Goal: Task Accomplishment & Management: Use online tool/utility

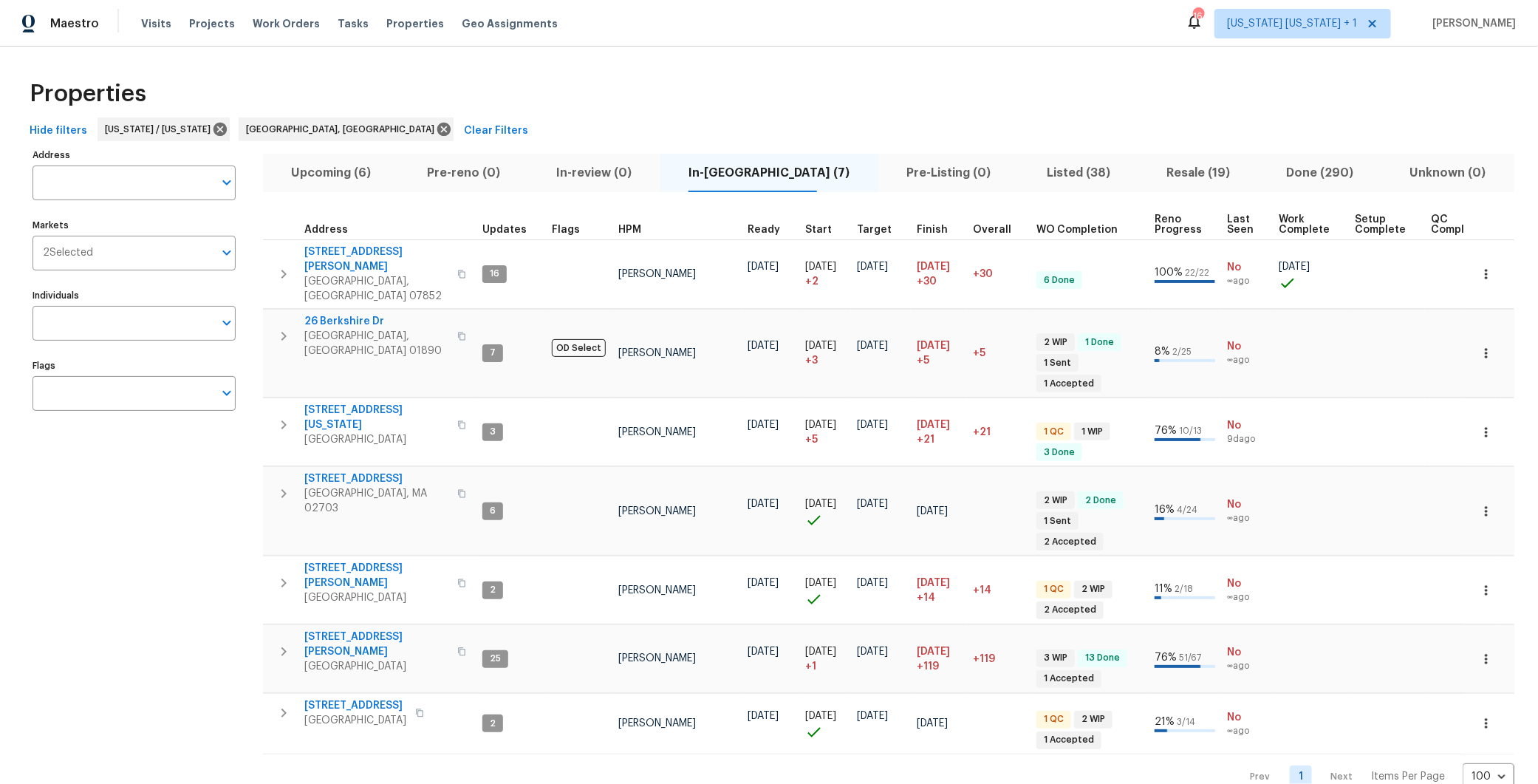
click at [1147, 163] on span "Resale (19)" at bounding box center [1198, 173] width 102 height 21
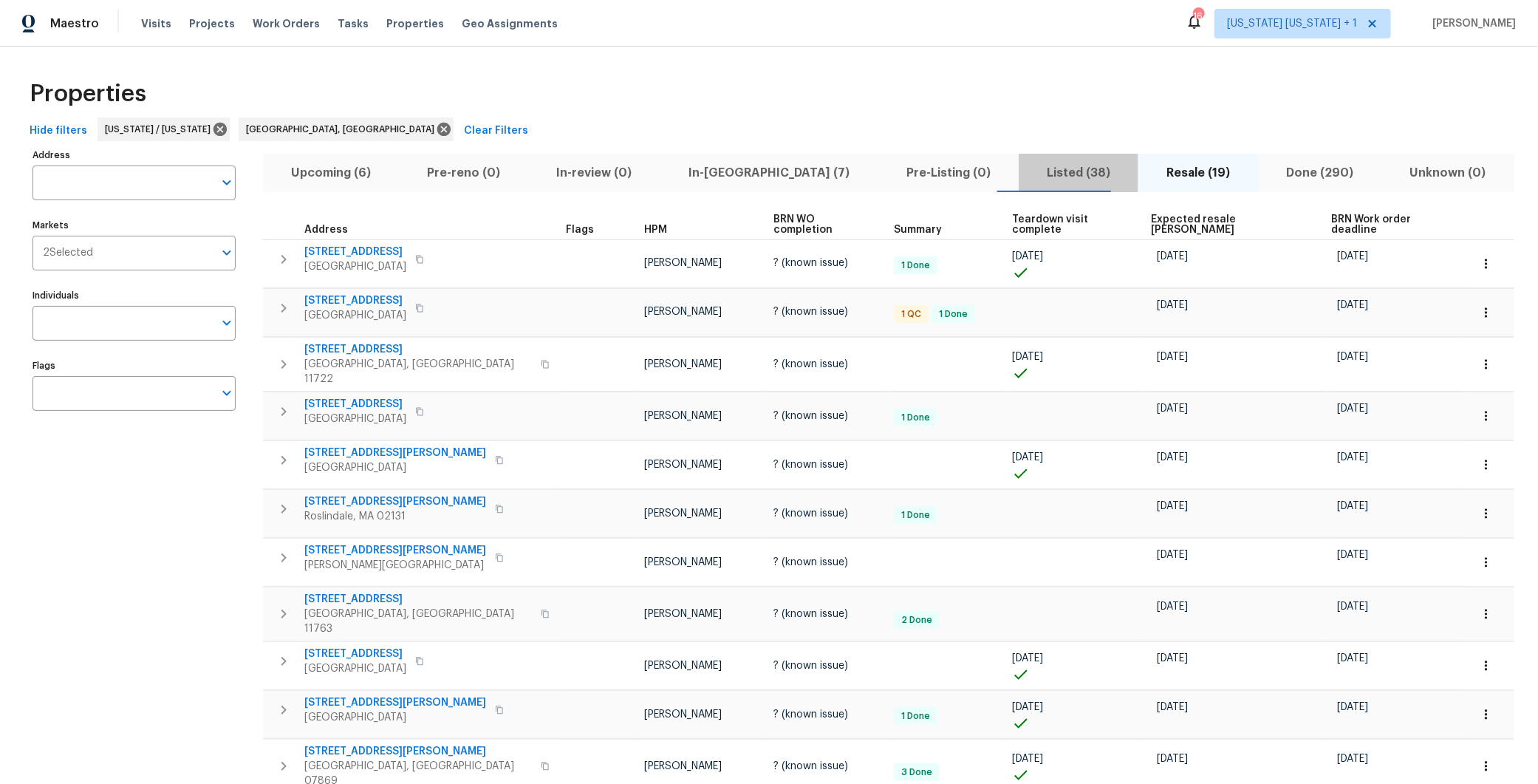
click at [1028, 169] on span "Listed (38)" at bounding box center [1078, 173] width 102 height 21
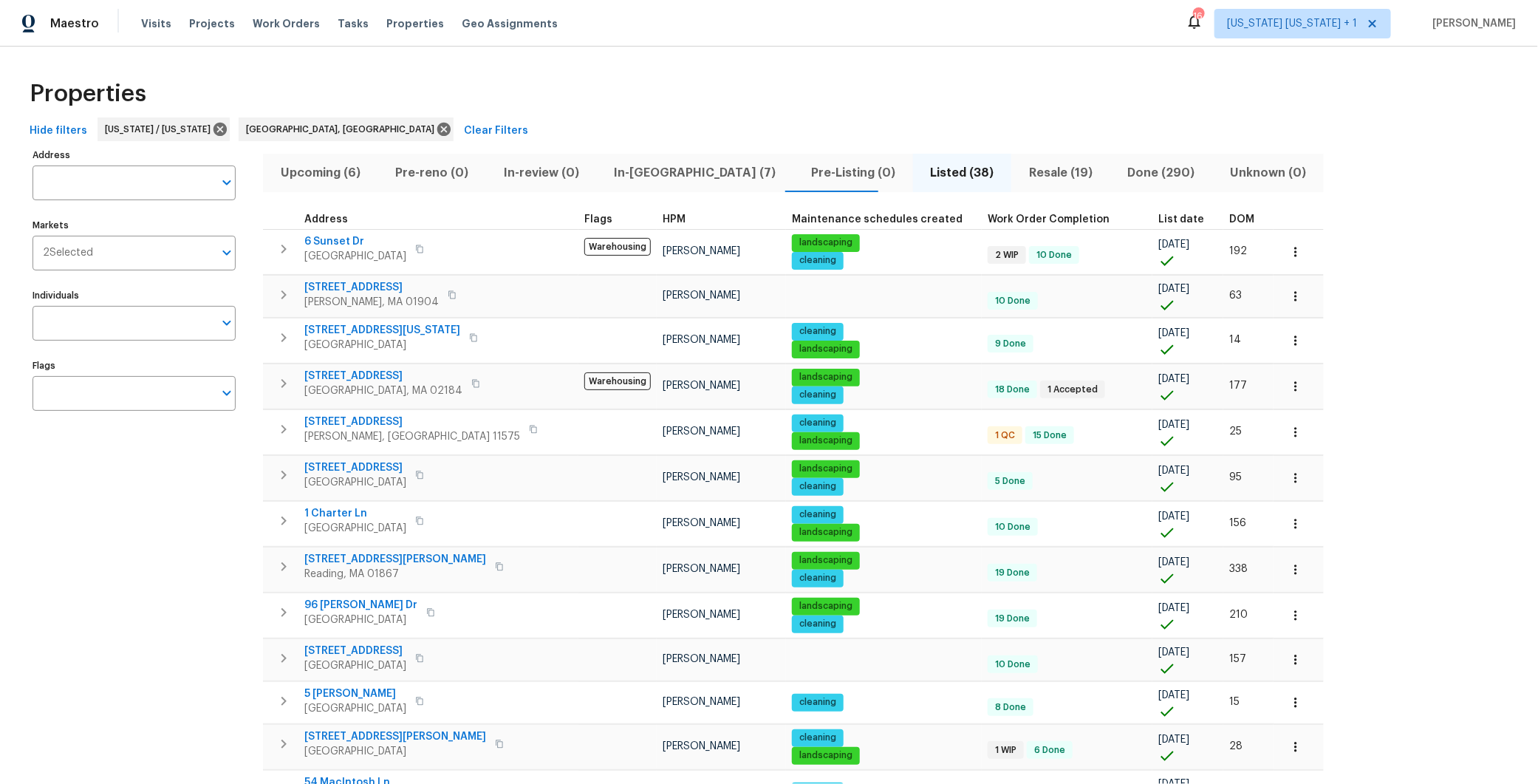
click at [1229, 214] on span "DOM" at bounding box center [1242, 219] width 25 height 10
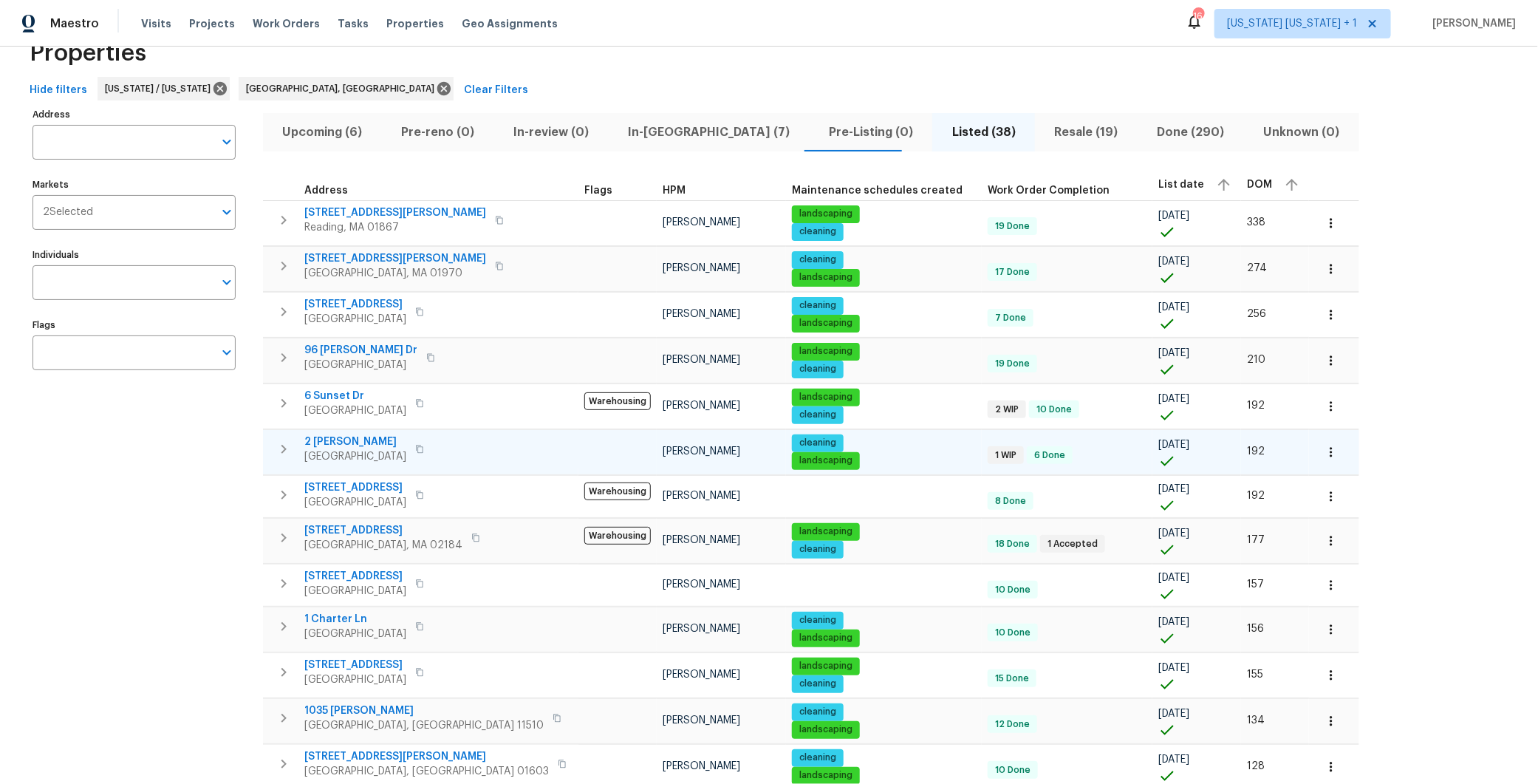
scroll to position [42, 0]
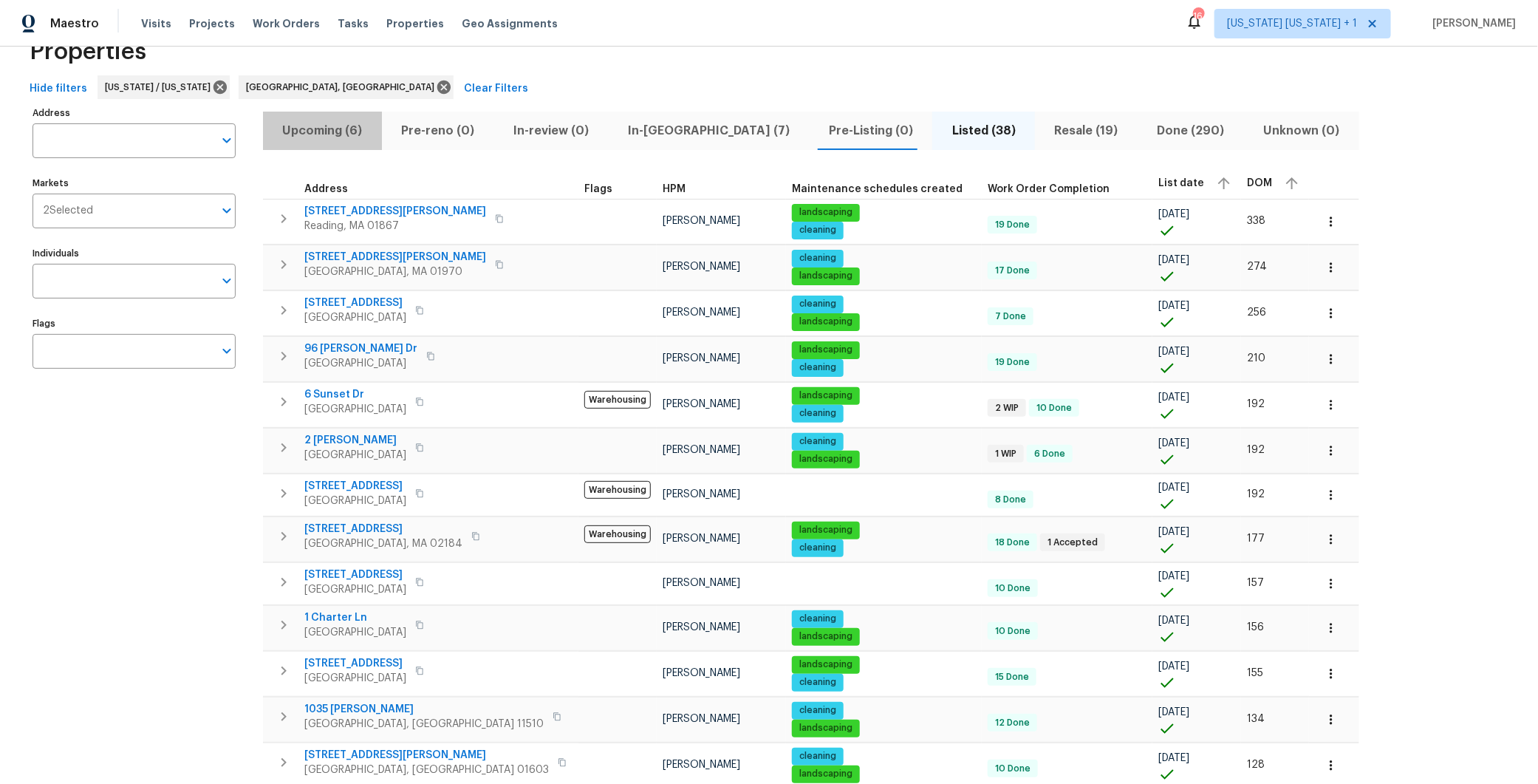
click at [358, 133] on span "Upcoming (6)" at bounding box center [323, 130] width 101 height 21
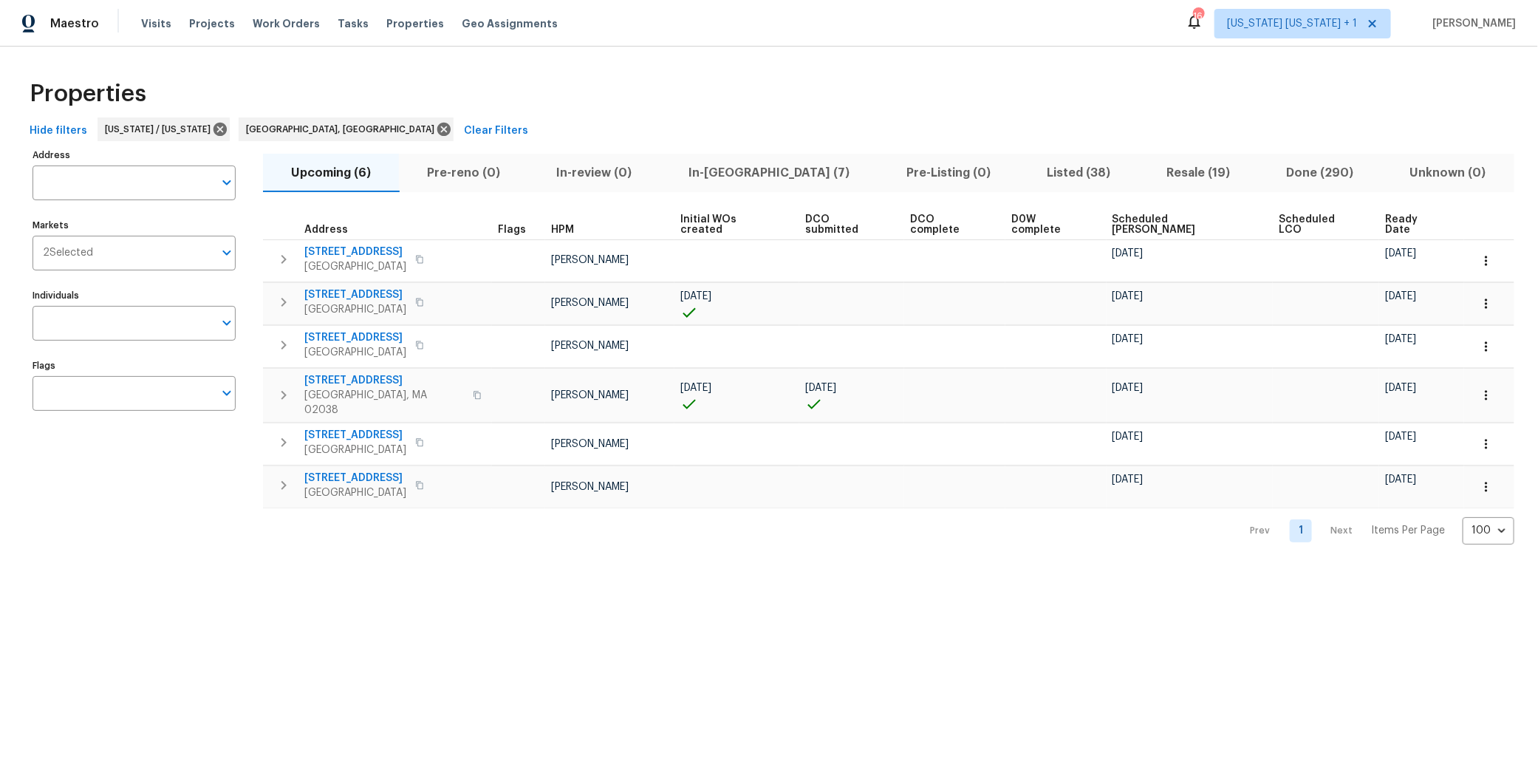
click at [1118, 211] on th "Scheduled COE" at bounding box center [1190, 225] width 167 height 30
click at [1116, 216] on span "Scheduled COE" at bounding box center [1183, 224] width 142 height 21
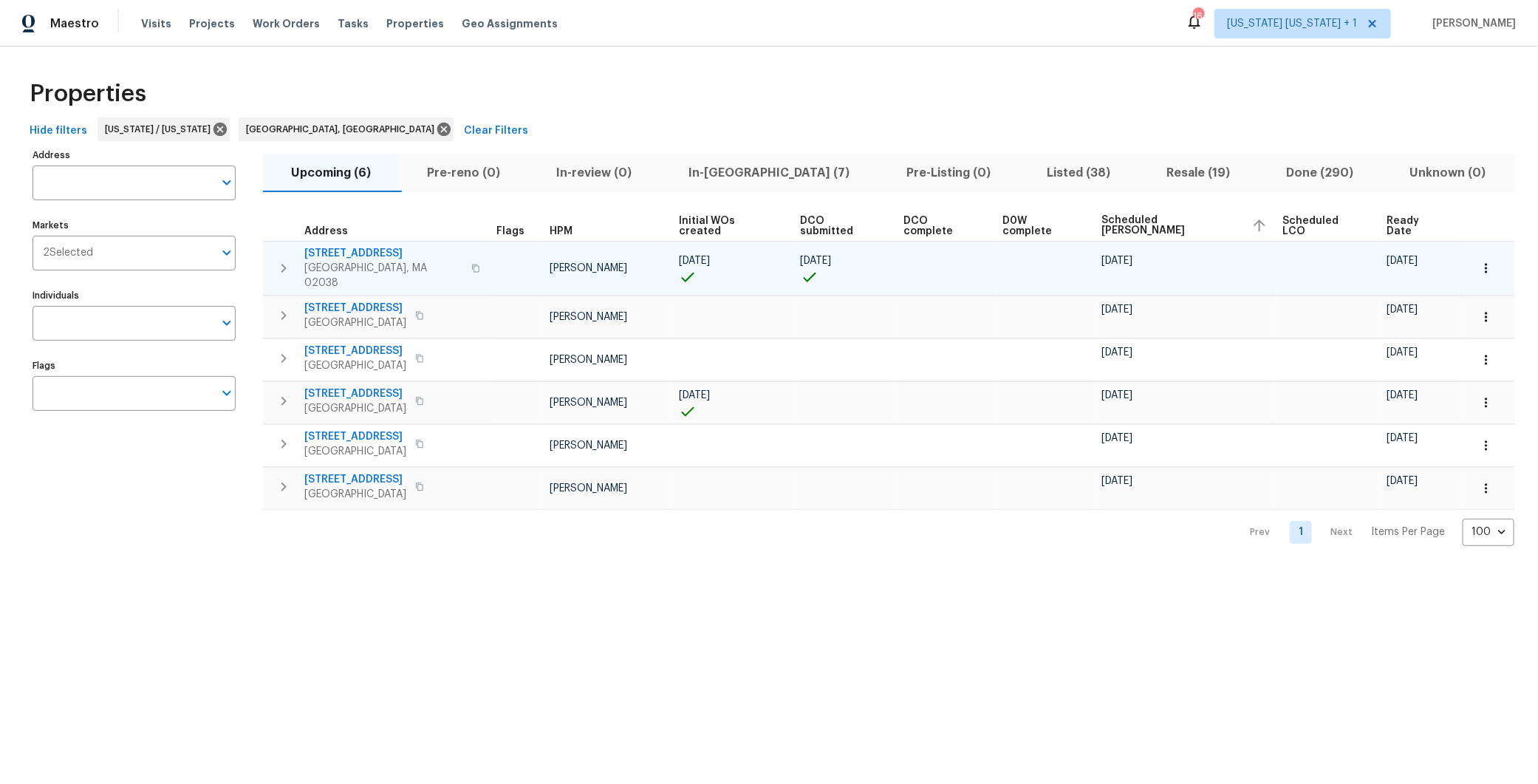
click at [1485, 263] on icon "button" at bounding box center [1486, 268] width 2 height 9
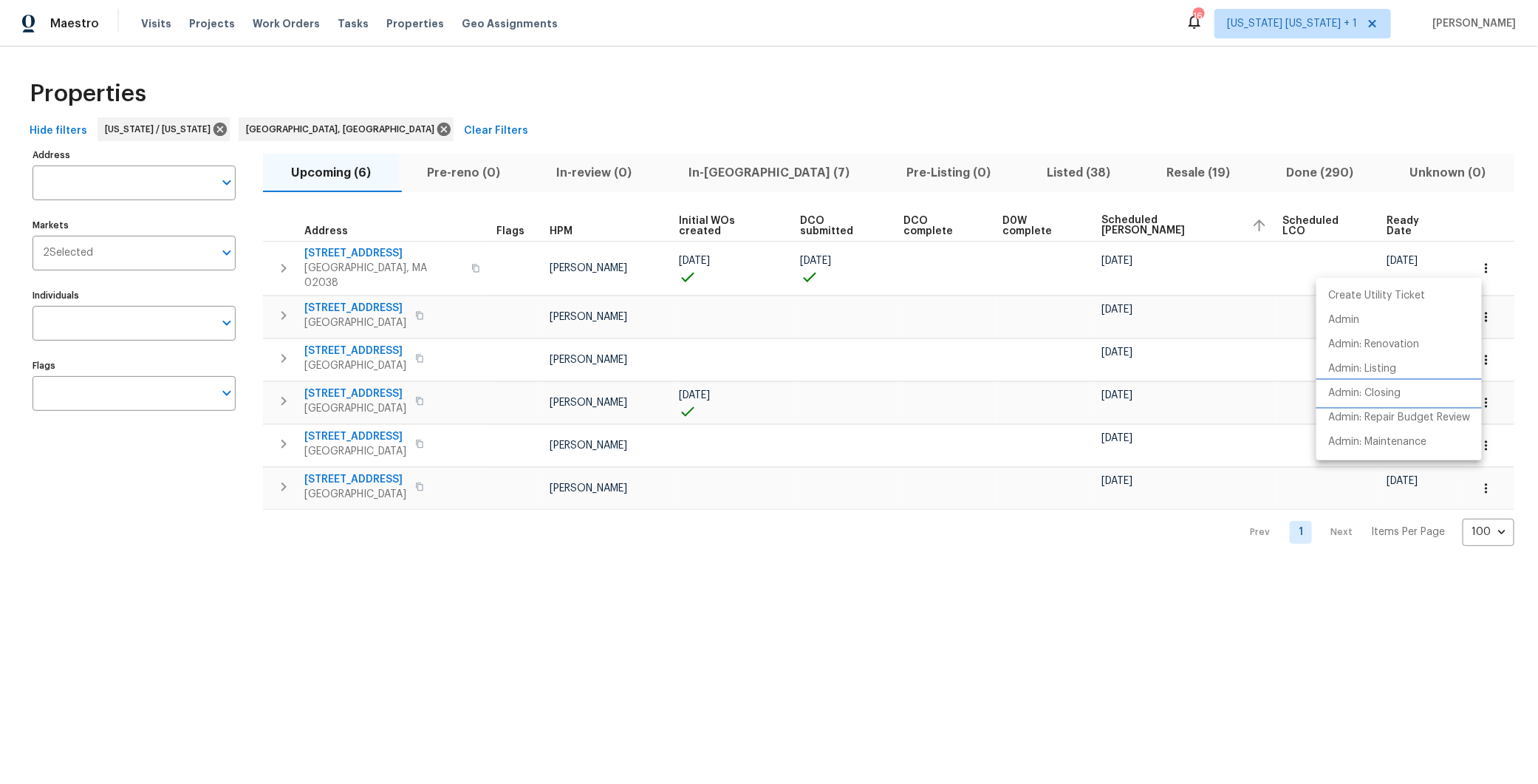
click at [1377, 384] on li "Admin: Closing" at bounding box center [1398, 392] width 165 height 24
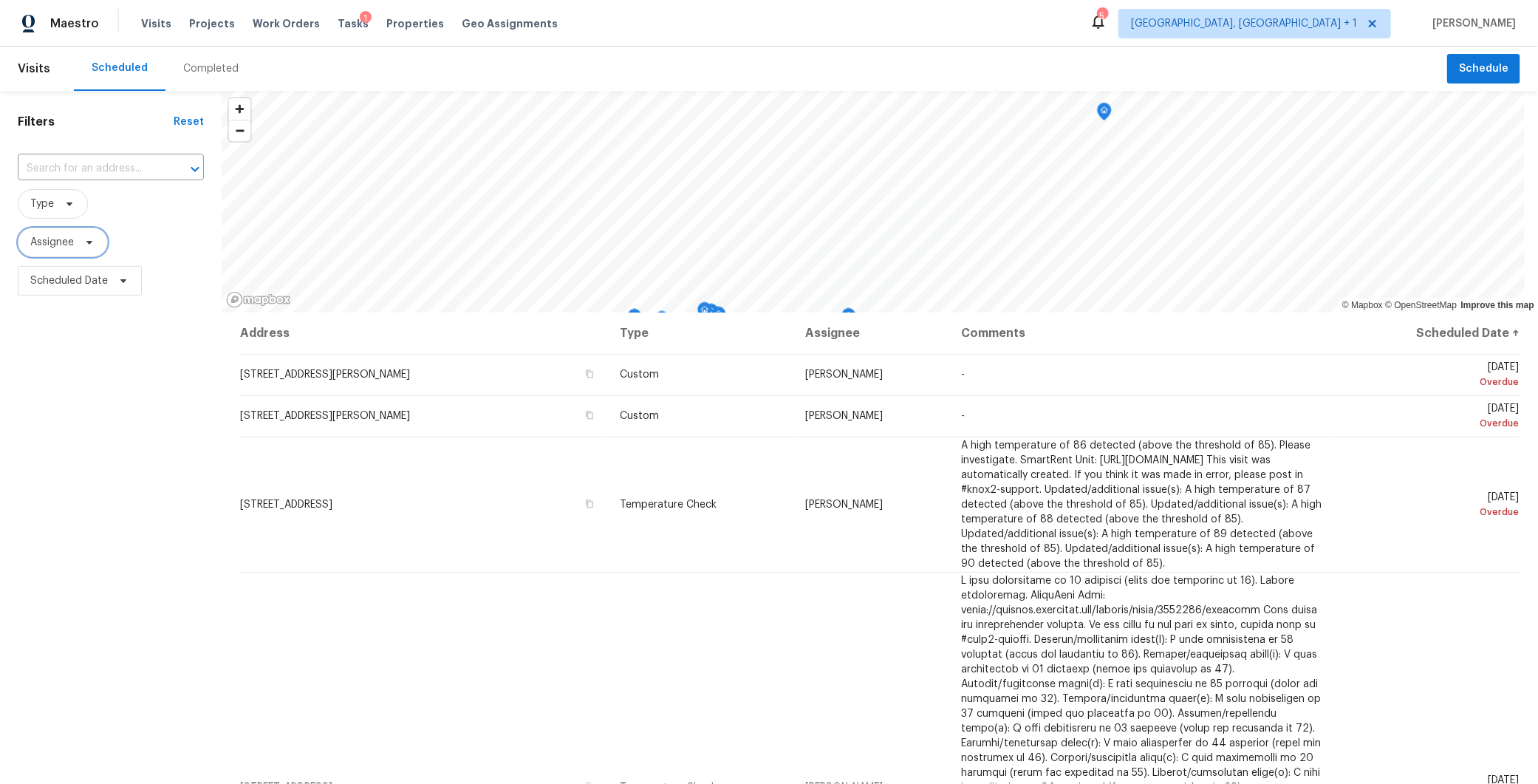
click at [60, 240] on span "Assignee" at bounding box center [52, 242] width 43 height 15
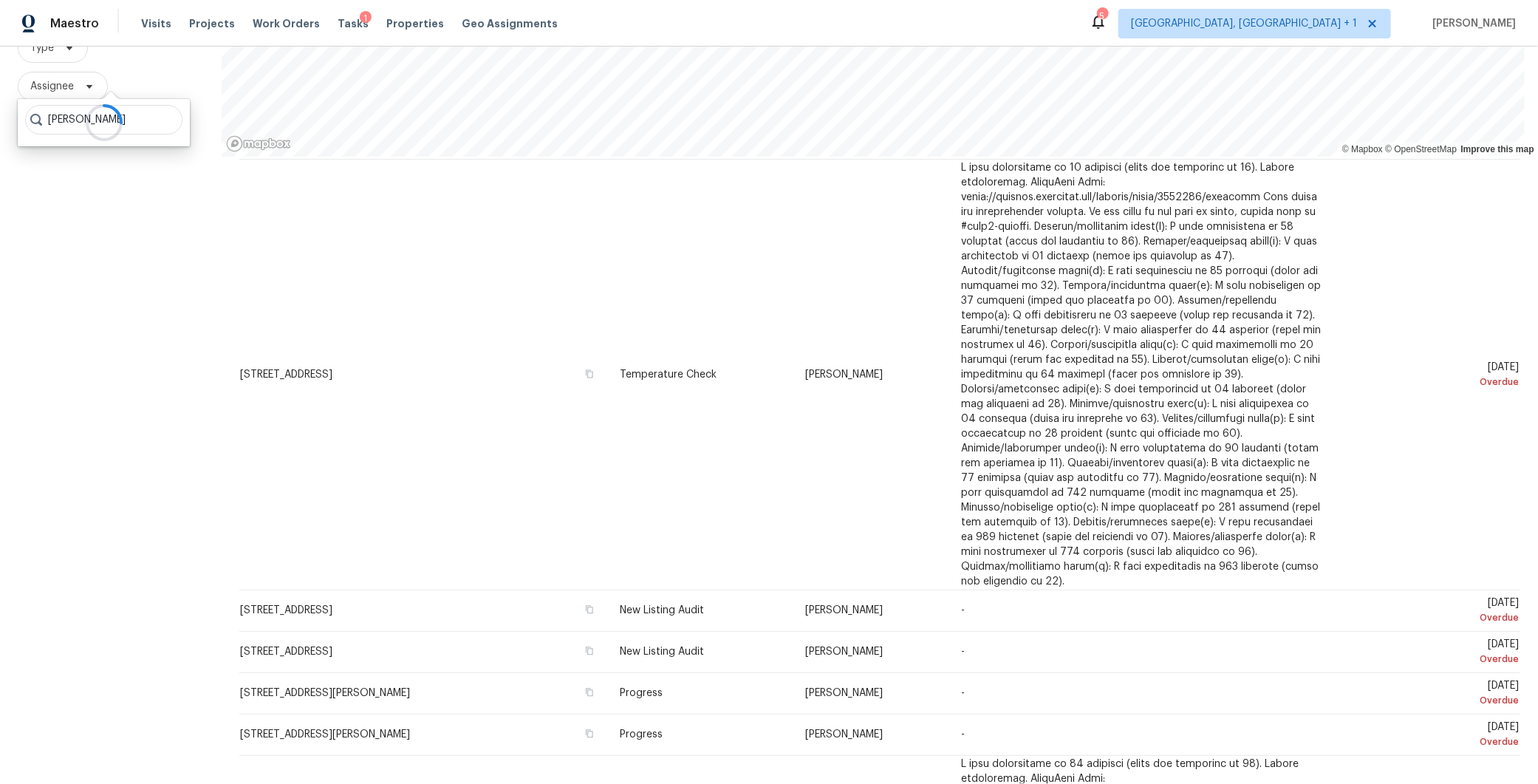
scroll to position [226, 0]
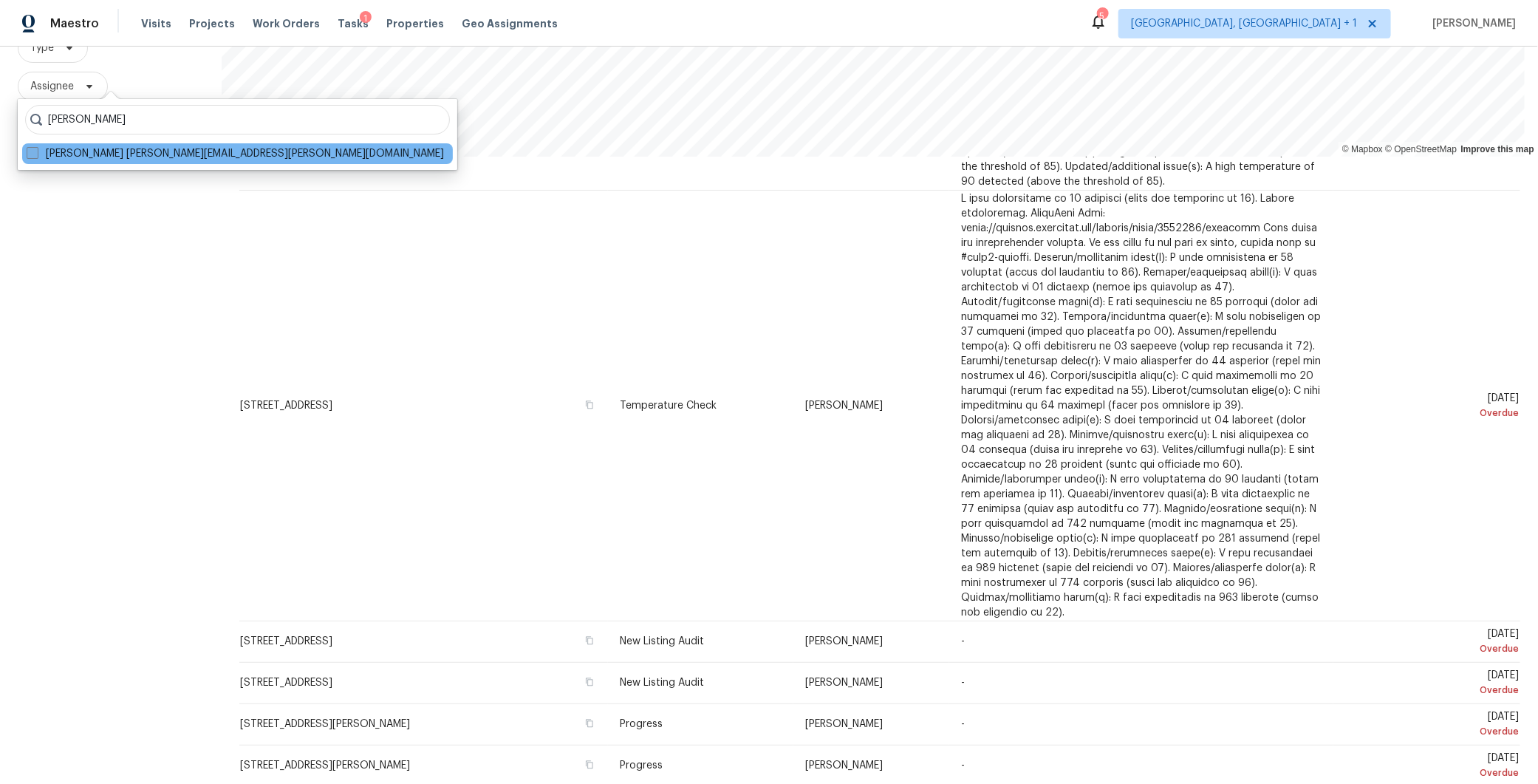
type input "thomas gannon"
click at [143, 161] on label "Thomas Gannon tom.gannon@opendoor.com" at bounding box center [235, 154] width 417 height 15
click at [36, 156] on input "Thomas Gannon tom.gannon@opendoor.com" at bounding box center [31, 151] width 9 height 9
checkbox input "true"
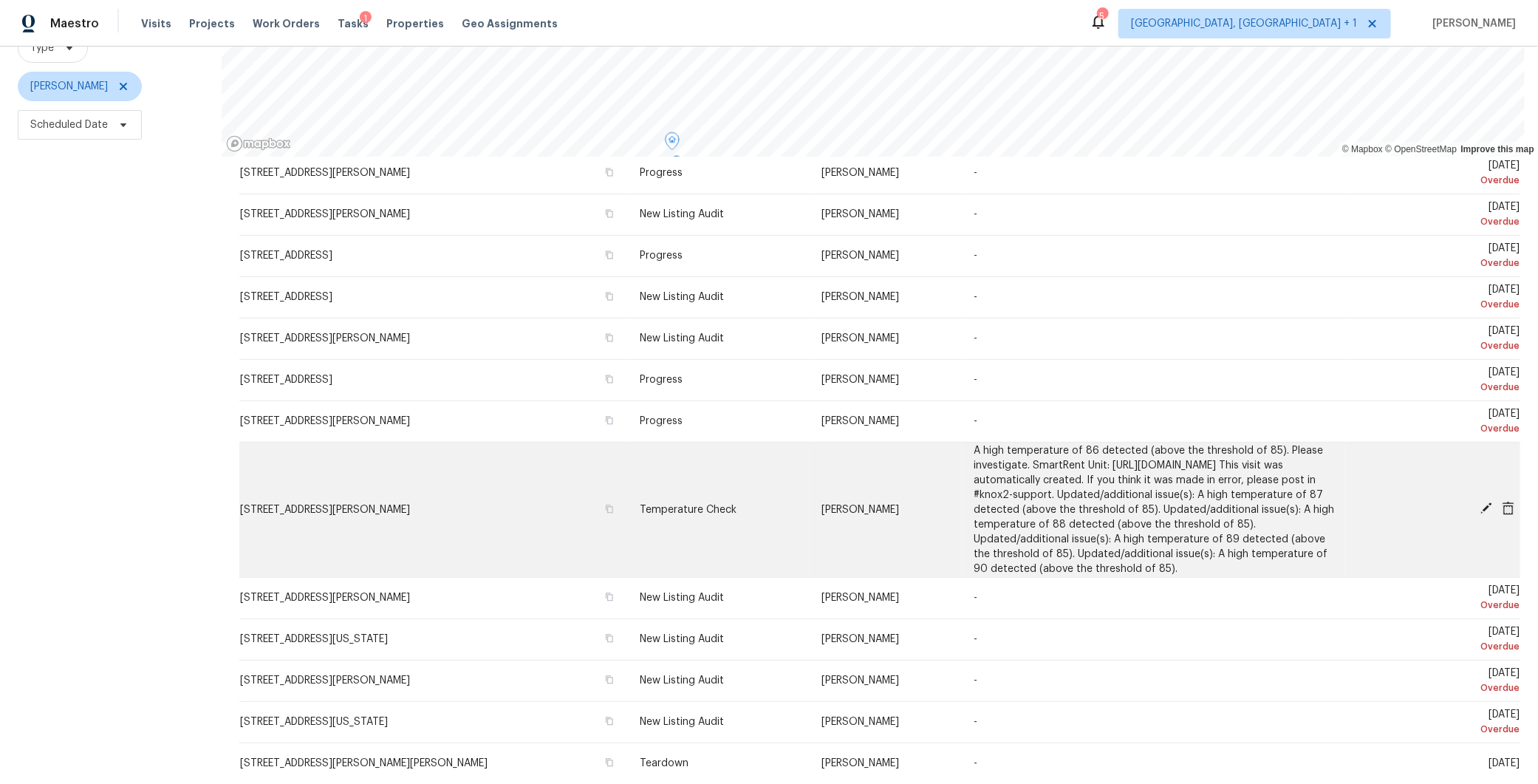
scroll to position [195, 0]
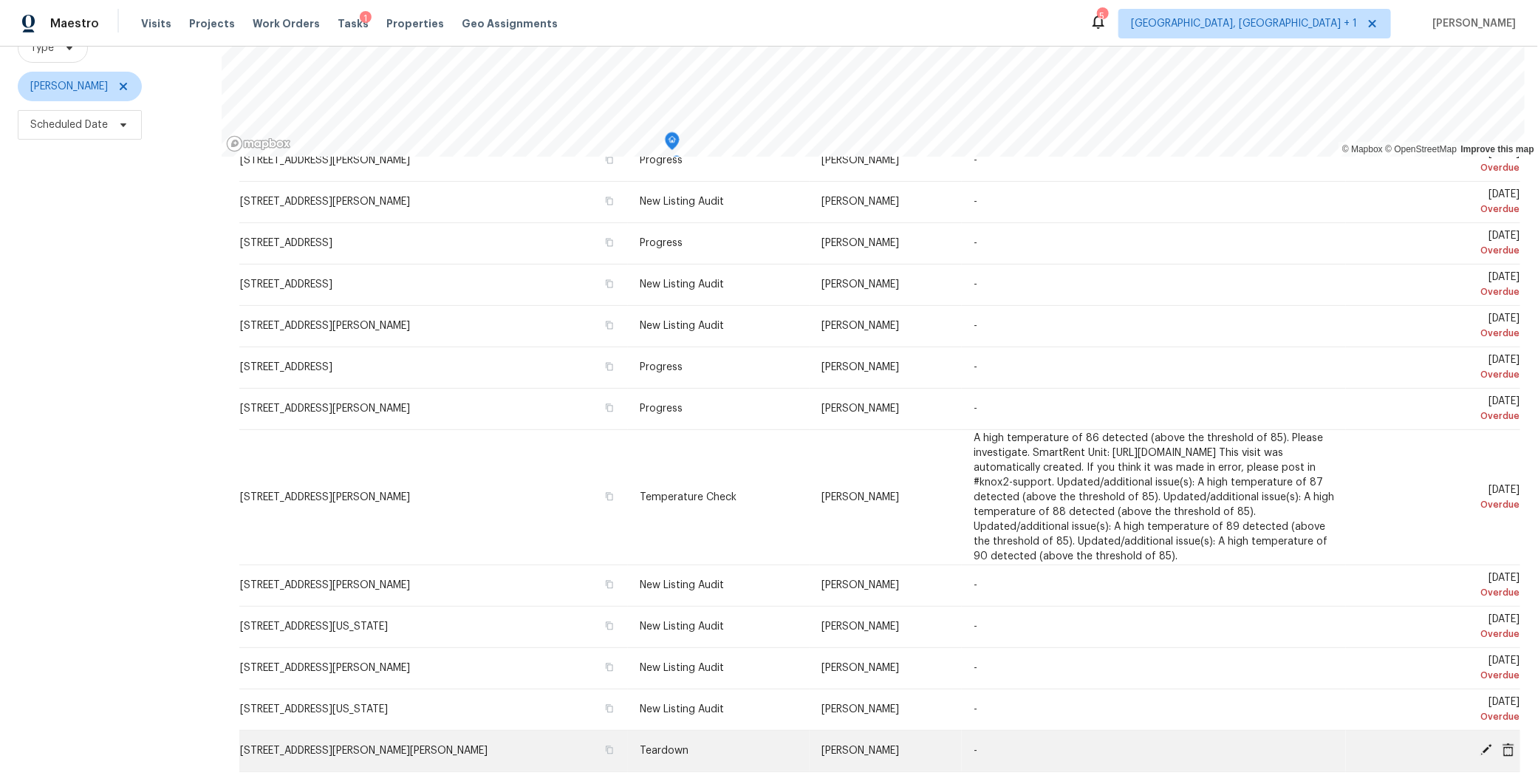
click at [1480, 743] on icon at bounding box center [1486, 749] width 13 height 13
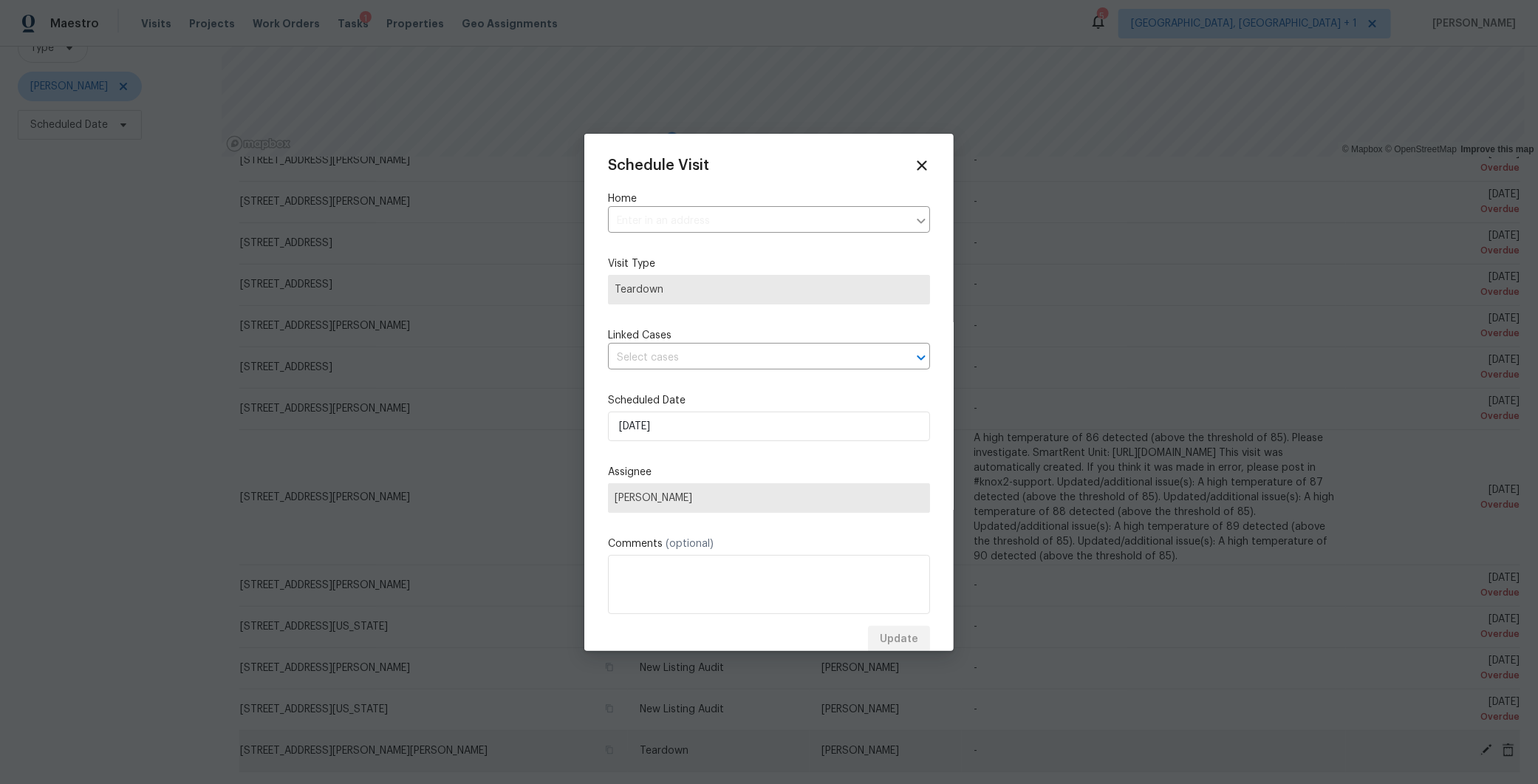
type input "1 Vincent St, Parlin, NJ 08859"
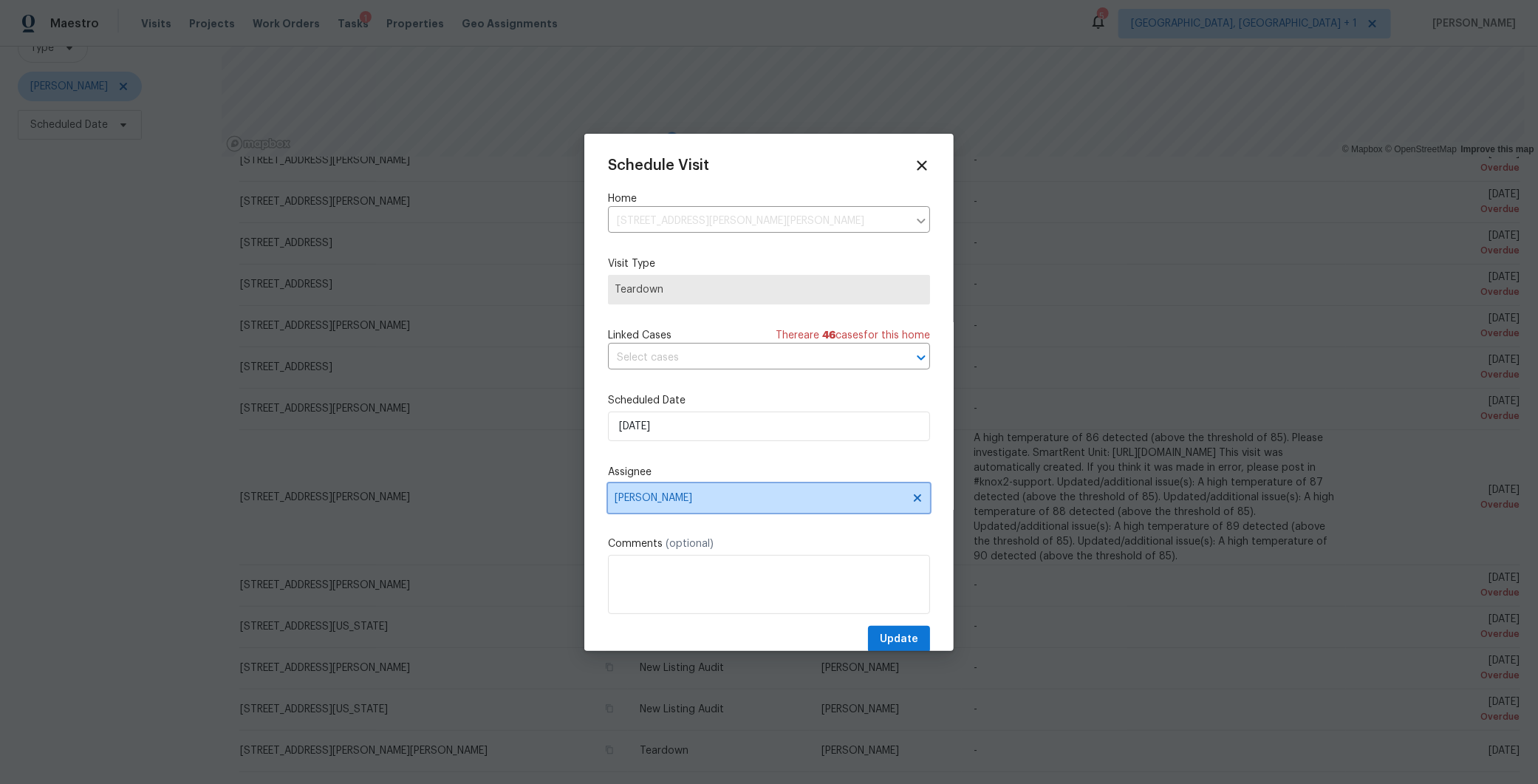
click at [698, 495] on span "[PERSON_NAME]" at bounding box center [759, 497] width 289 height 12
type input "ry"
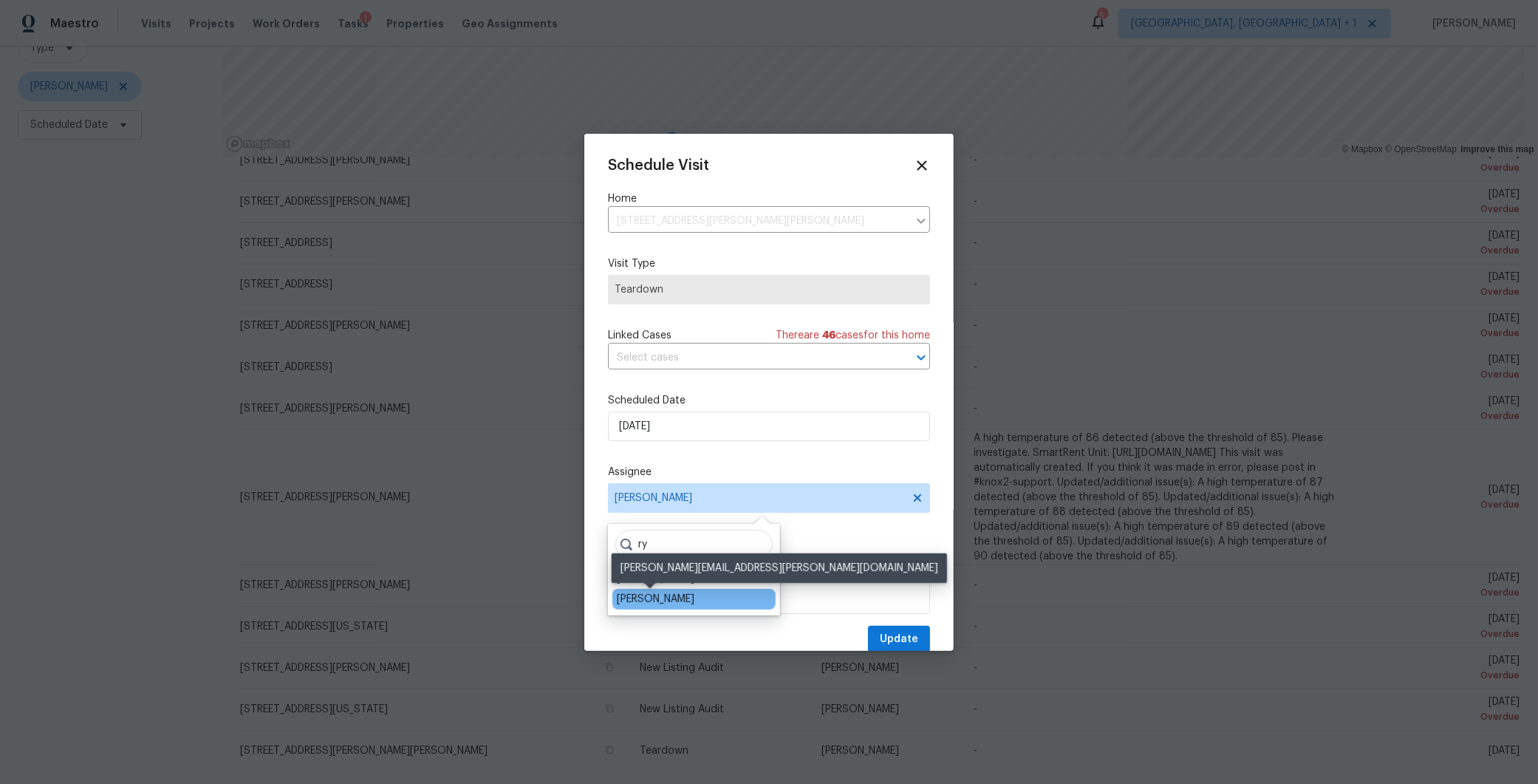
click at [631, 594] on div "Ryan Johnson" at bounding box center [655, 599] width 78 height 15
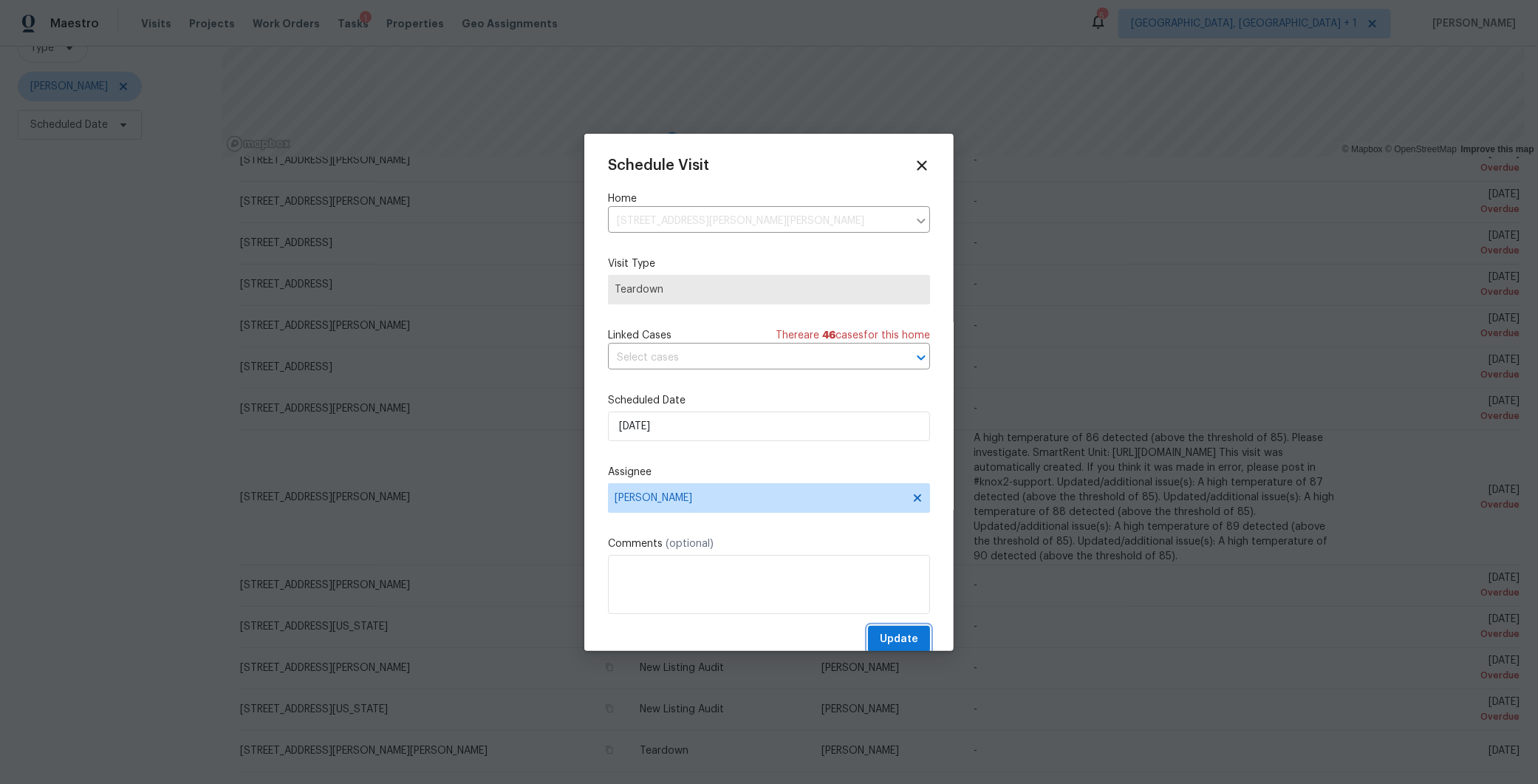
click at [887, 637] on span "Update" at bounding box center [899, 639] width 39 height 19
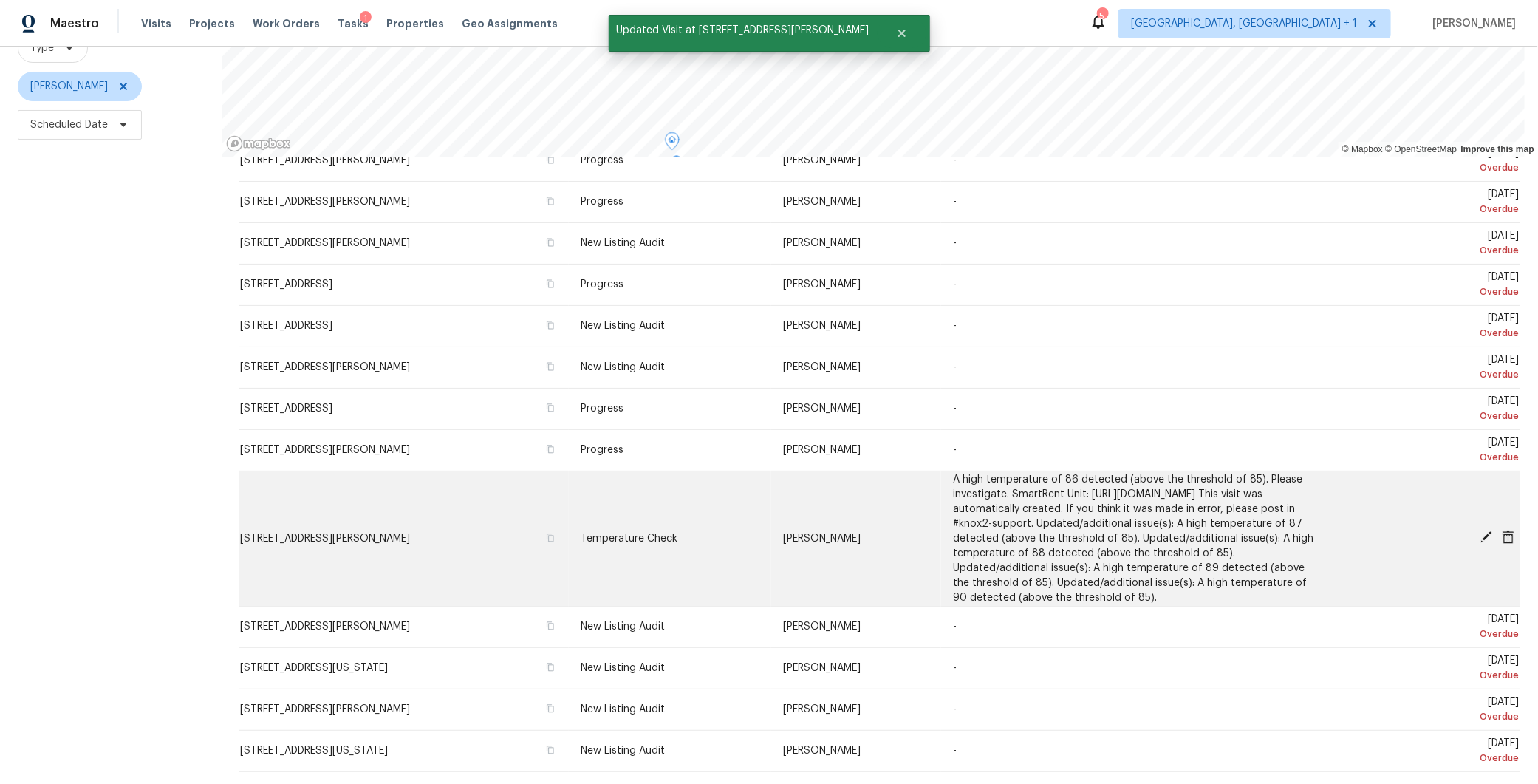
scroll to position [154, 0]
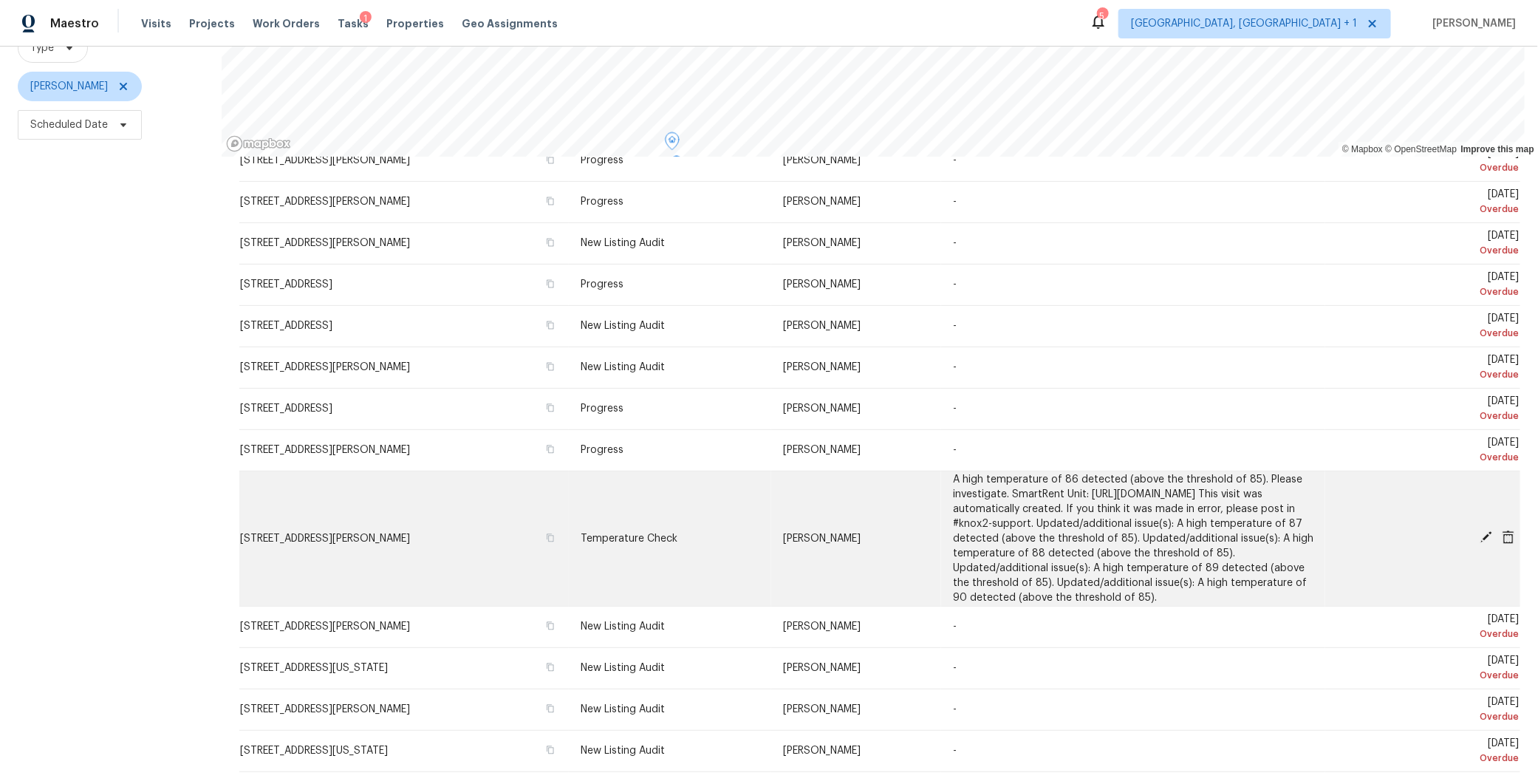
click at [1502, 530] on icon at bounding box center [1508, 537] width 12 height 13
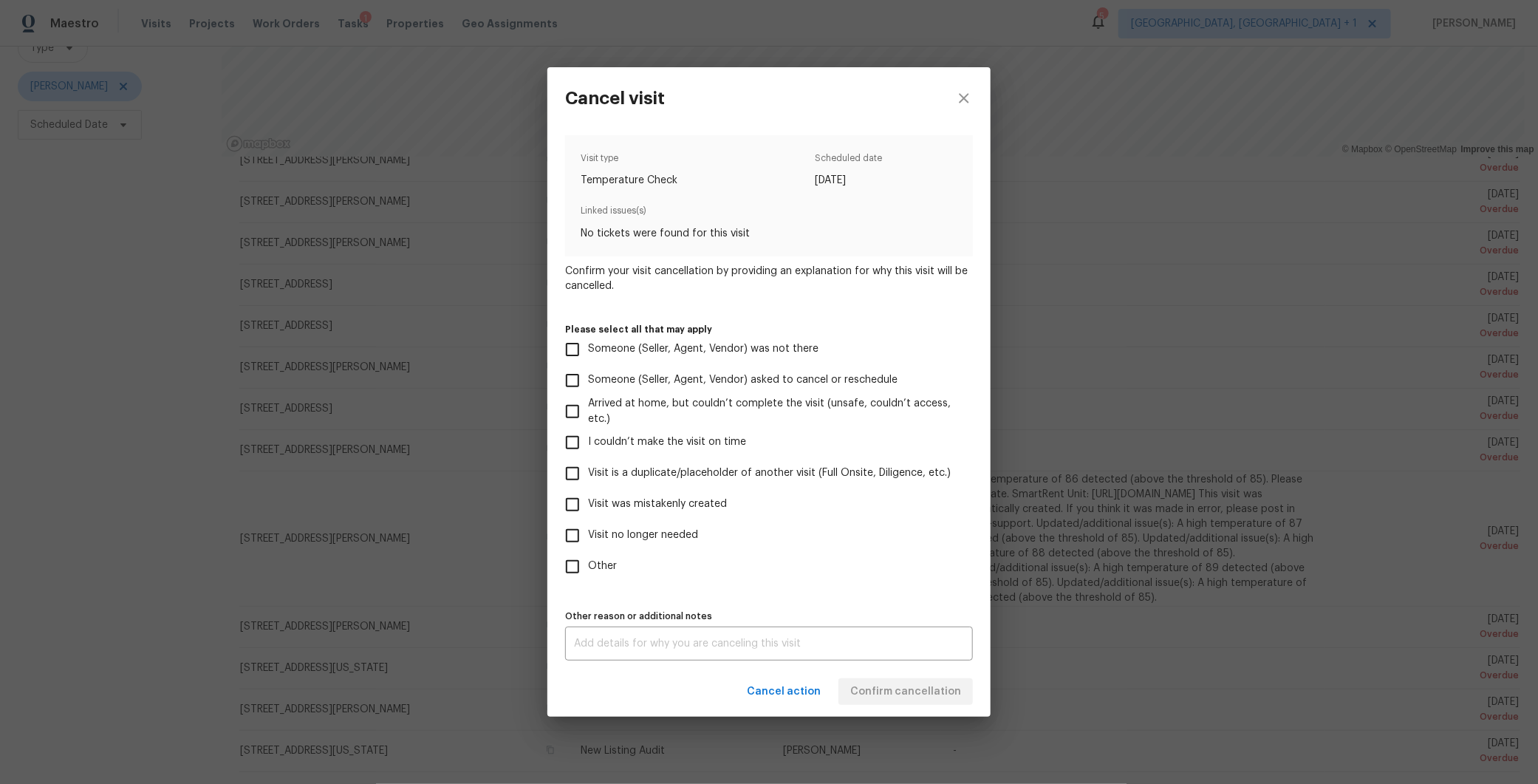
click at [568, 533] on input "Visit no longer needed" at bounding box center [572, 536] width 31 height 31
checkbox input "true"
click at [622, 634] on div "x Other reason or additional notes" at bounding box center [769, 644] width 408 height 34
type textarea "temp"
click at [641, 700] on div "Cancel action Confirm cancellation" at bounding box center [769, 692] width 444 height 51
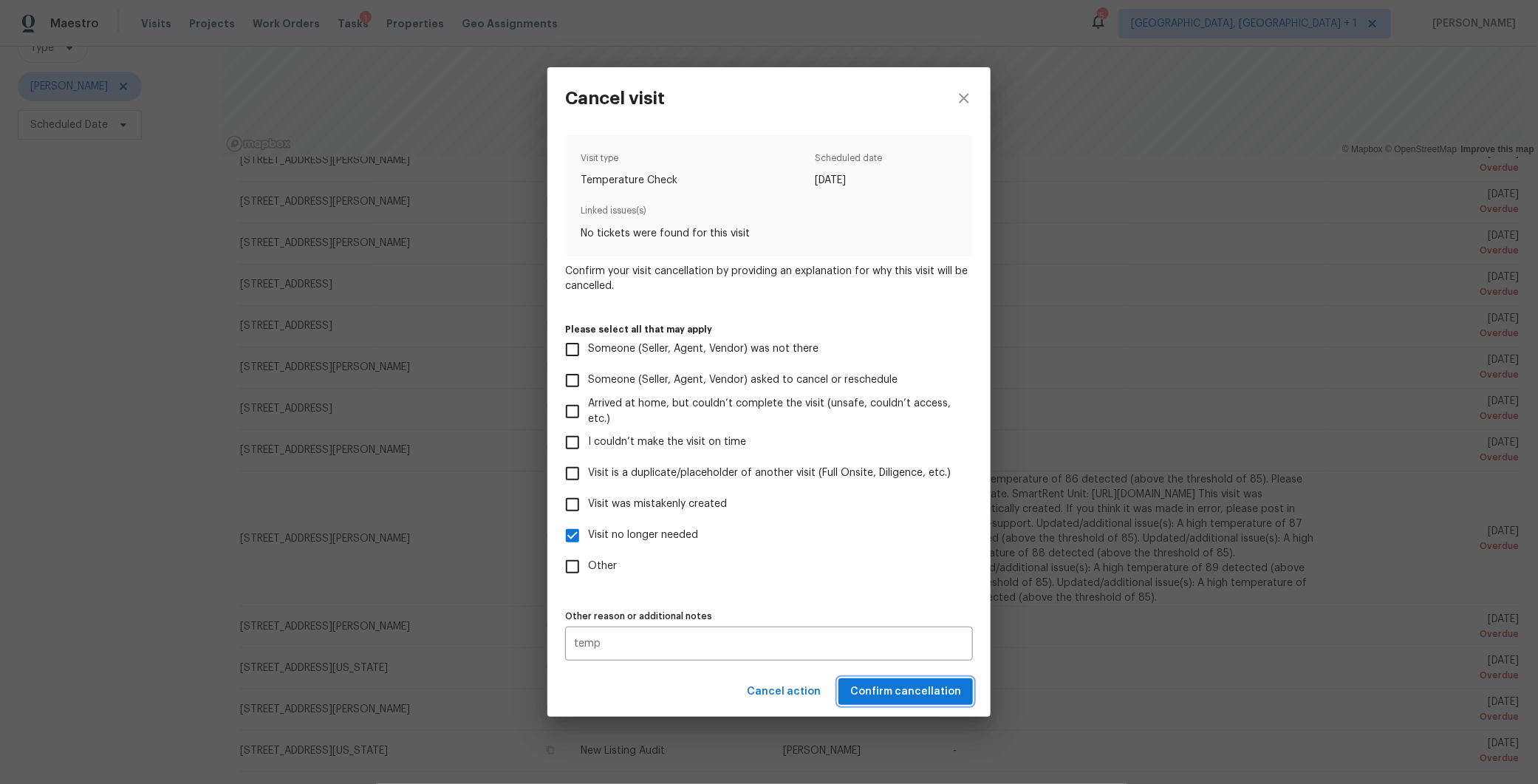
click at [932, 698] on span "Confirm cancellation" at bounding box center [905, 692] width 111 height 19
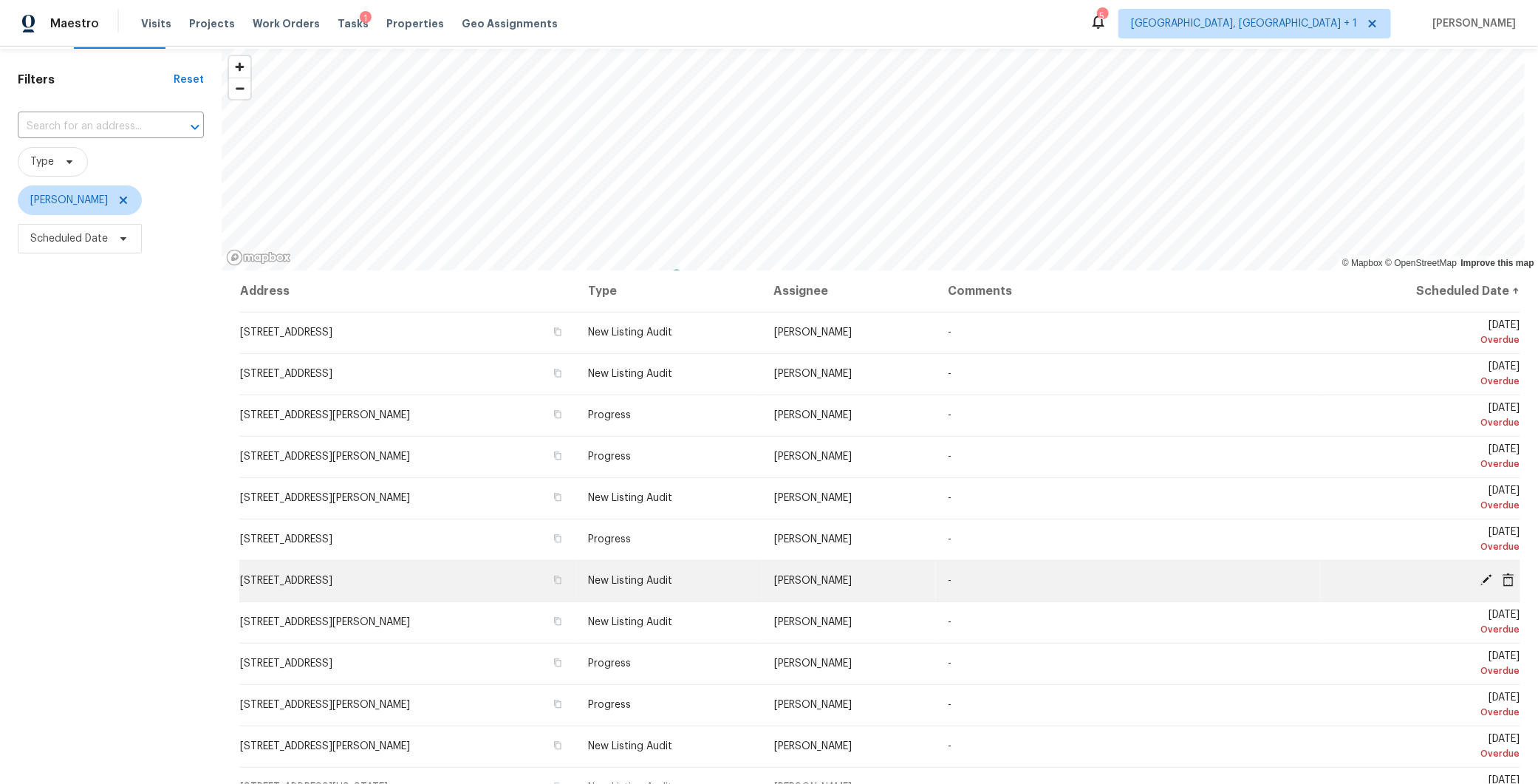
scroll to position [23, 0]
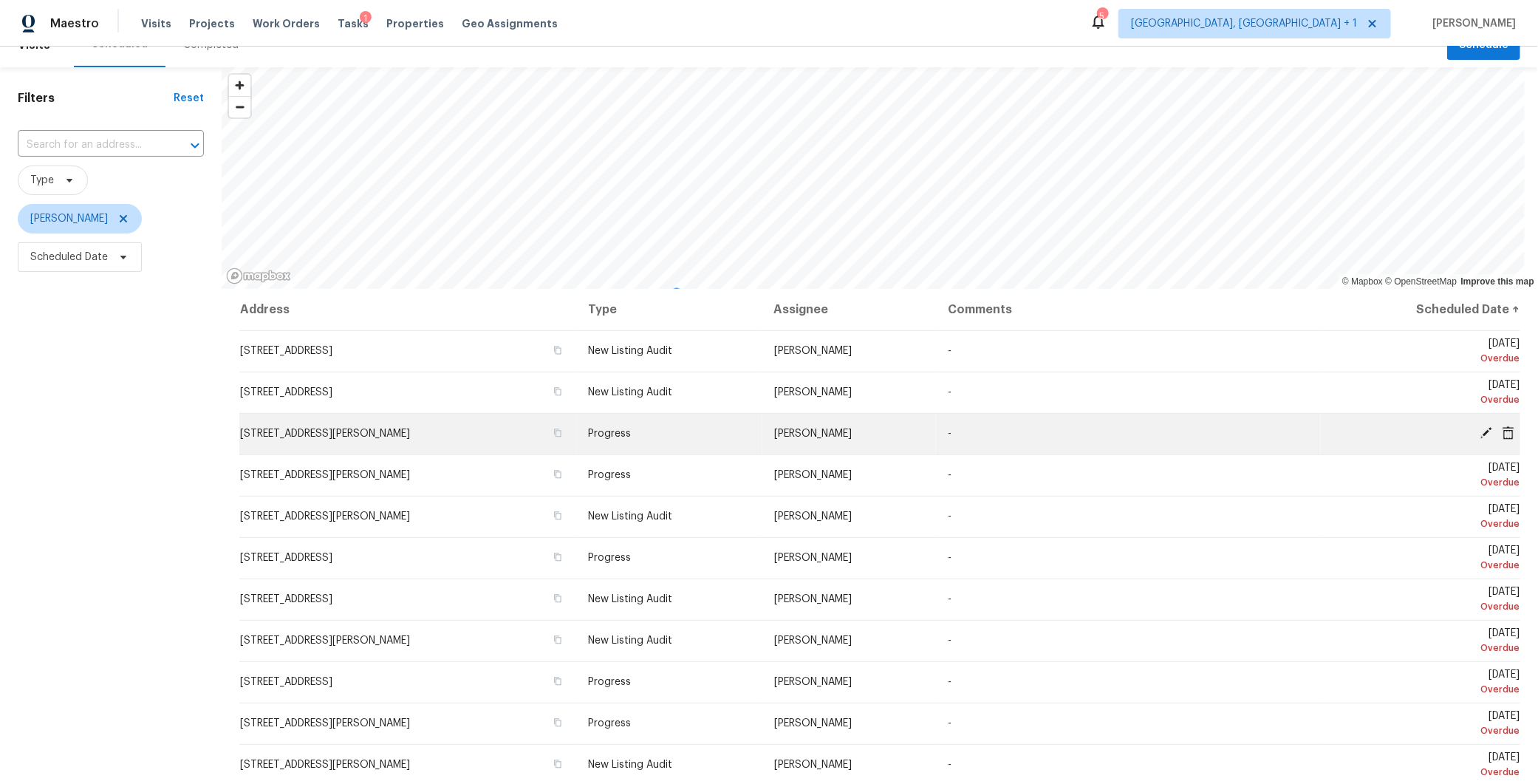
click at [1502, 431] on icon at bounding box center [1508, 433] width 13 height 13
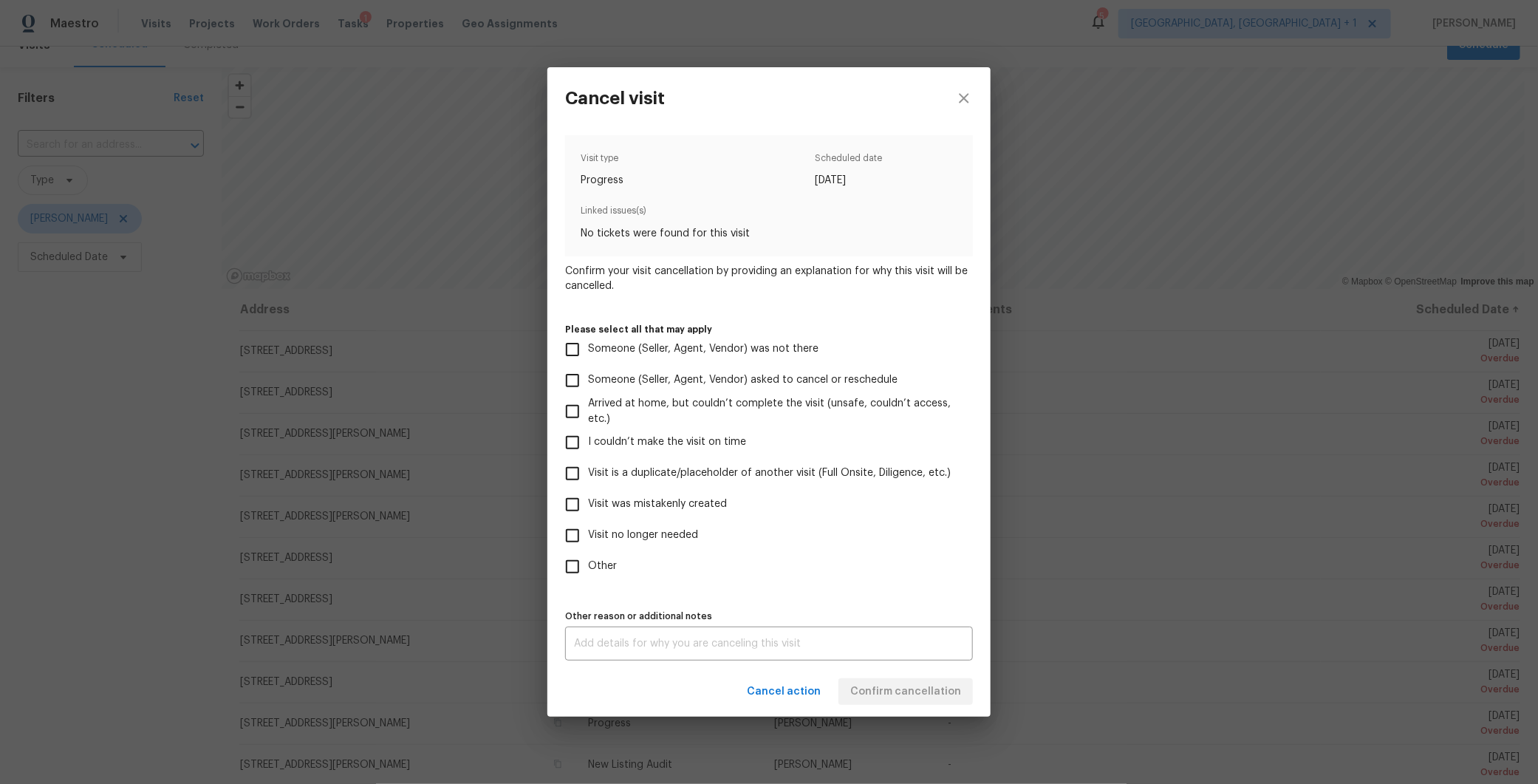
click at [571, 528] on input "Visit no longer needed" at bounding box center [572, 536] width 31 height 31
checkbox input "true"
click at [659, 639] on textarea at bounding box center [769, 643] width 390 height 10
type textarea "old visit"
click at [658, 679] on div "Cancel action Confirm cancellation" at bounding box center [769, 692] width 444 height 51
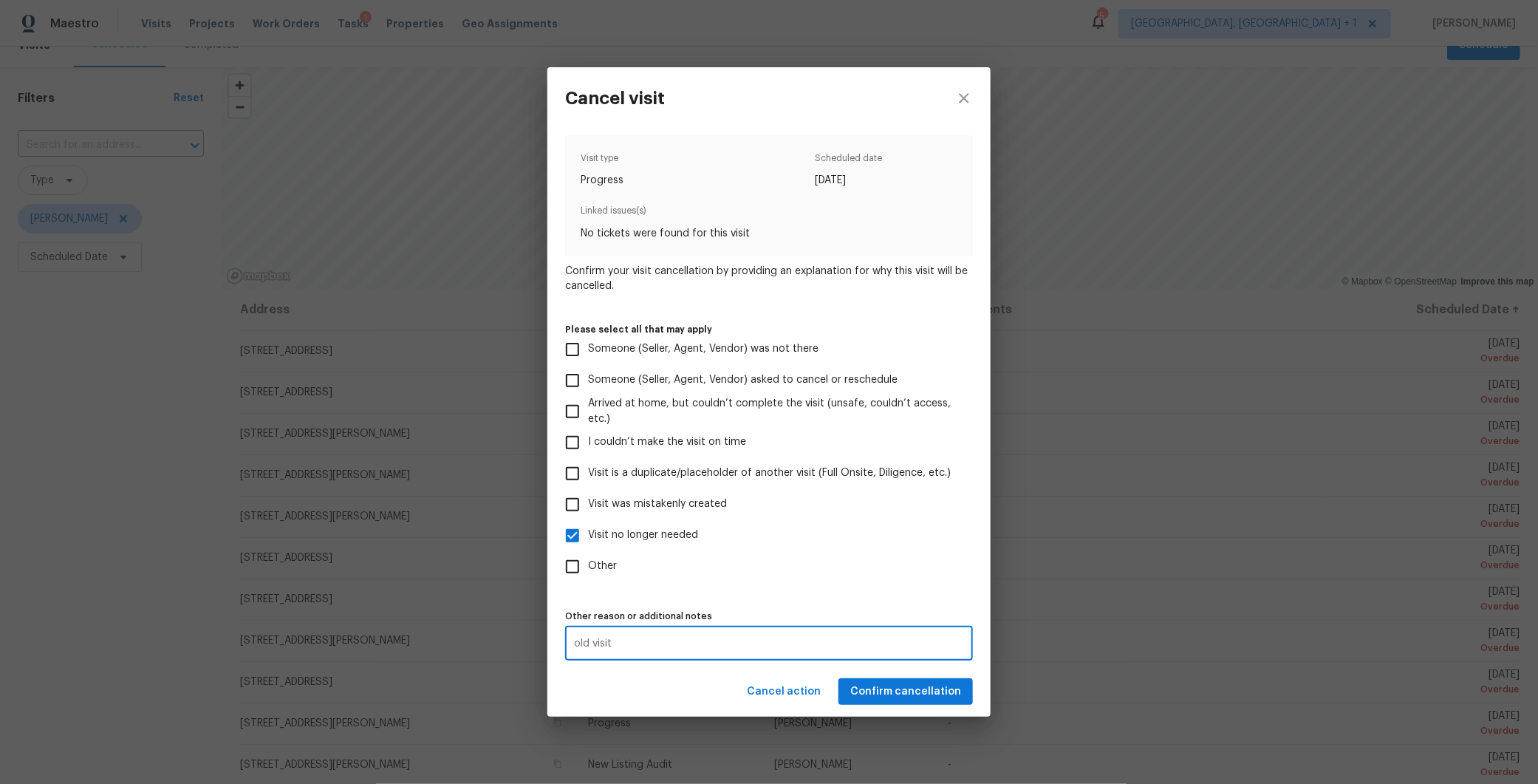
drag, startPoint x: 638, startPoint y: 641, endPoint x: 570, endPoint y: 645, distance: 68.1
click at [570, 645] on div "old visit x Other reason or additional notes" at bounding box center [769, 644] width 408 height 34
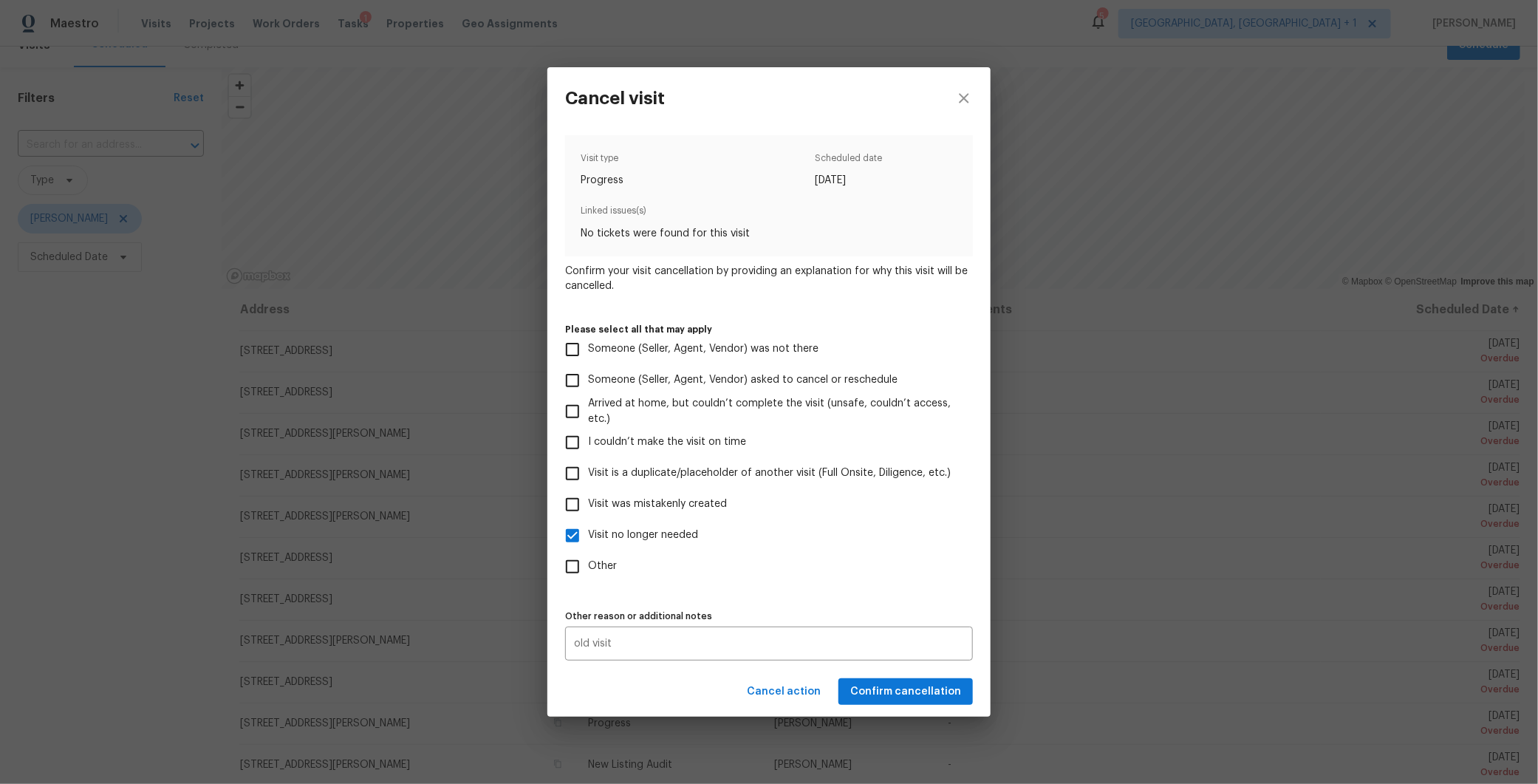
click at [684, 678] on div "Cancel action Confirm cancellation" at bounding box center [769, 692] width 444 height 51
click at [904, 684] on span "Confirm cancellation" at bounding box center [905, 692] width 111 height 19
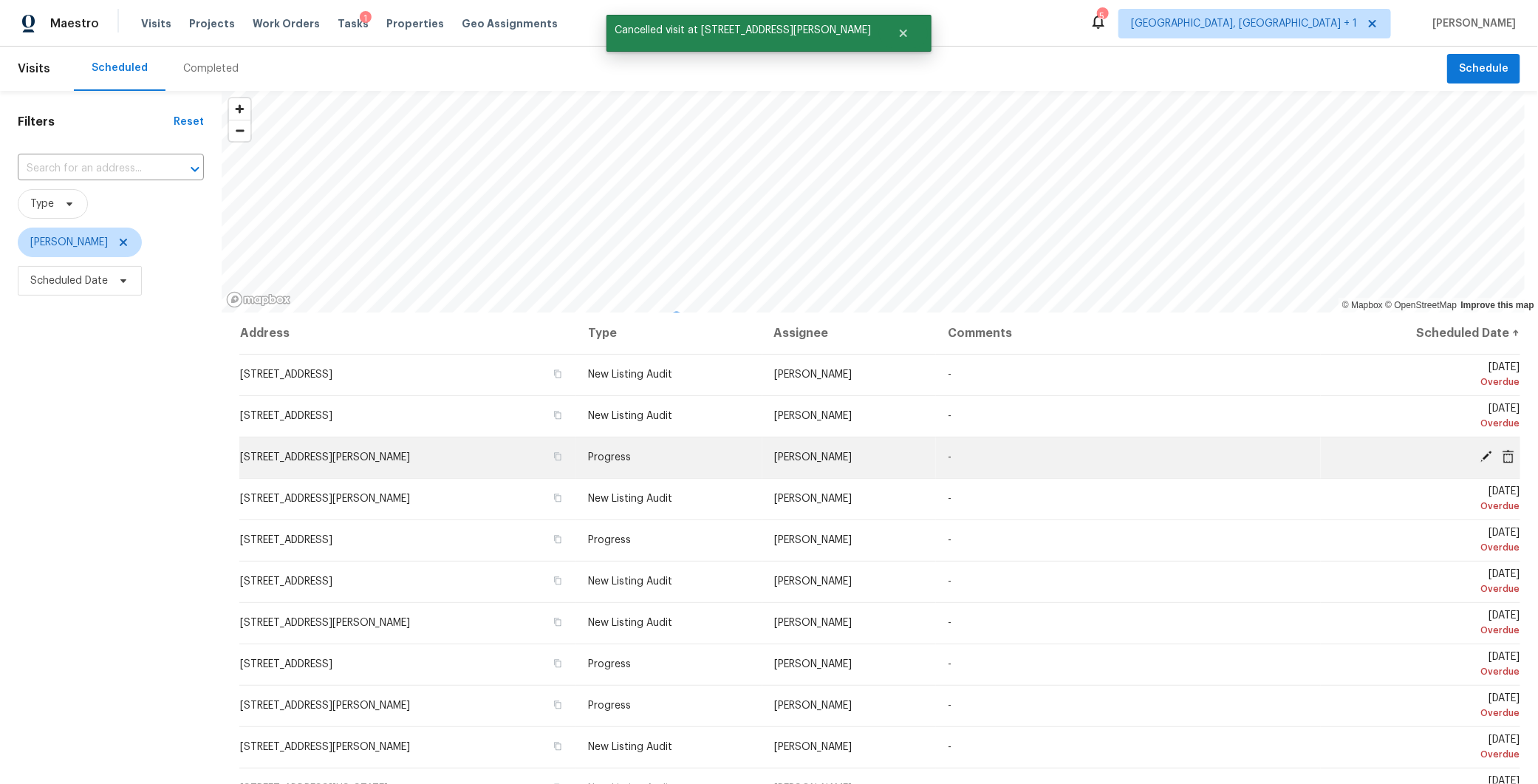
click at [1502, 451] on icon at bounding box center [1508, 455] width 12 height 13
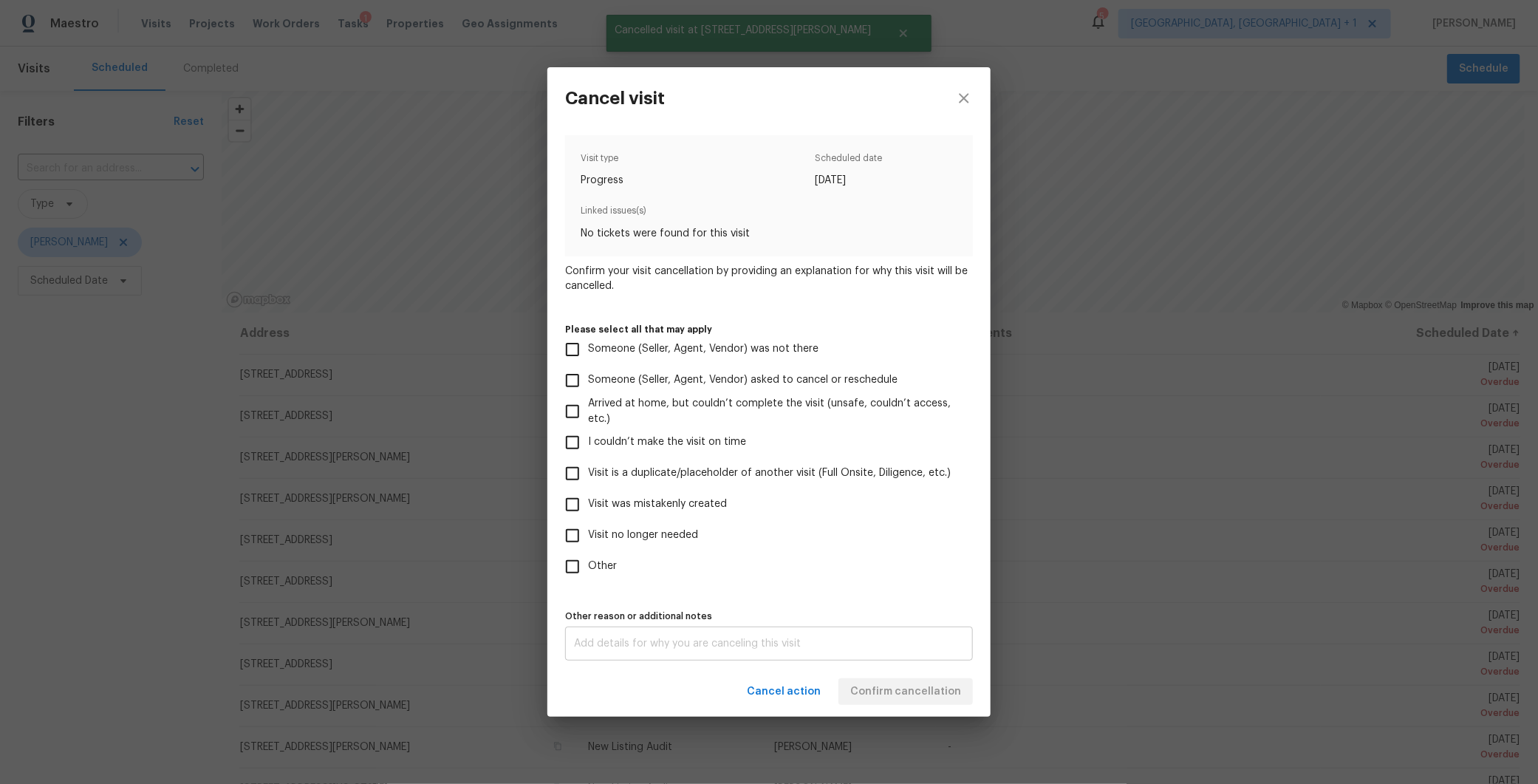
click at [641, 644] on textarea at bounding box center [769, 643] width 390 height 10
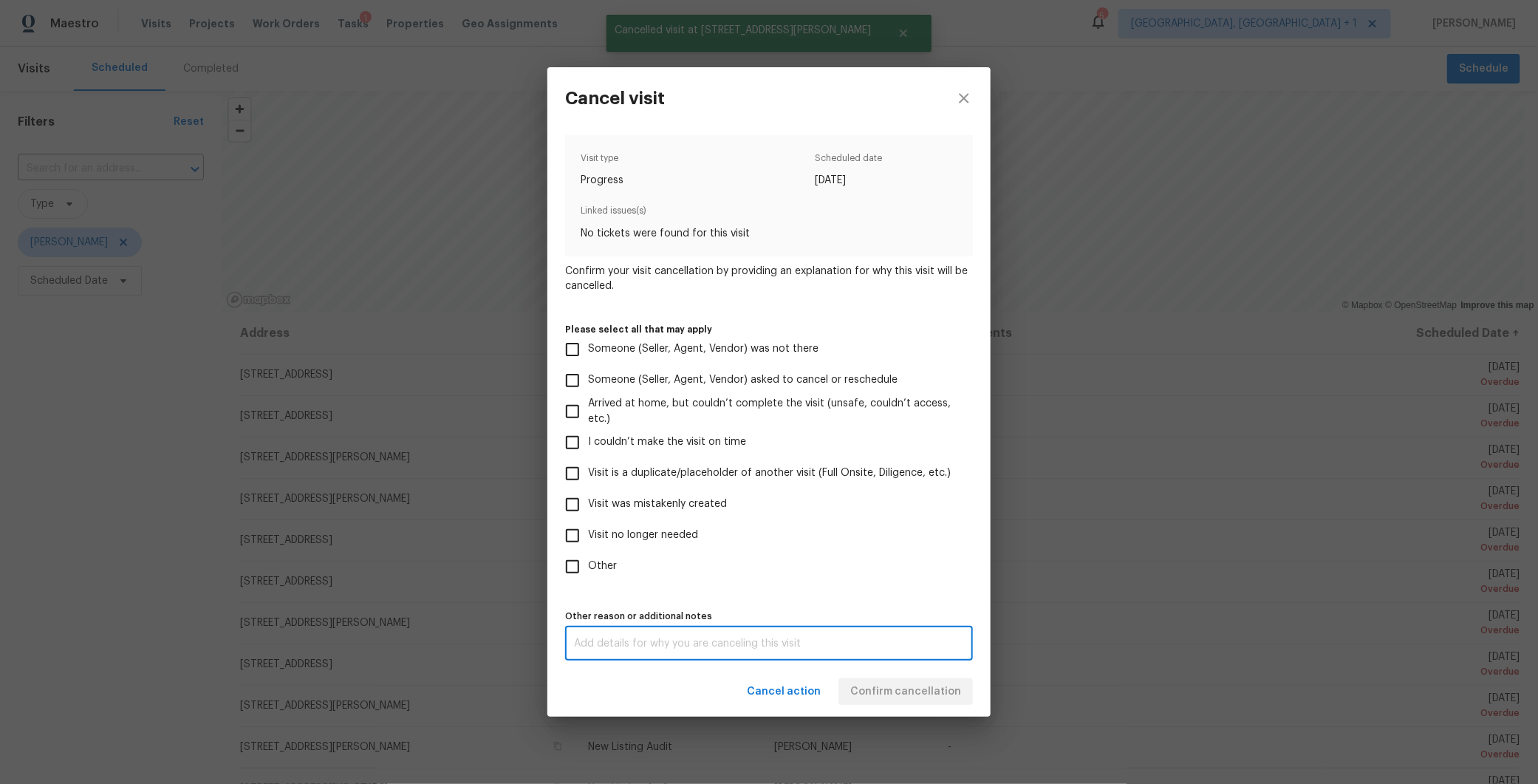
paste textarea "old visit"
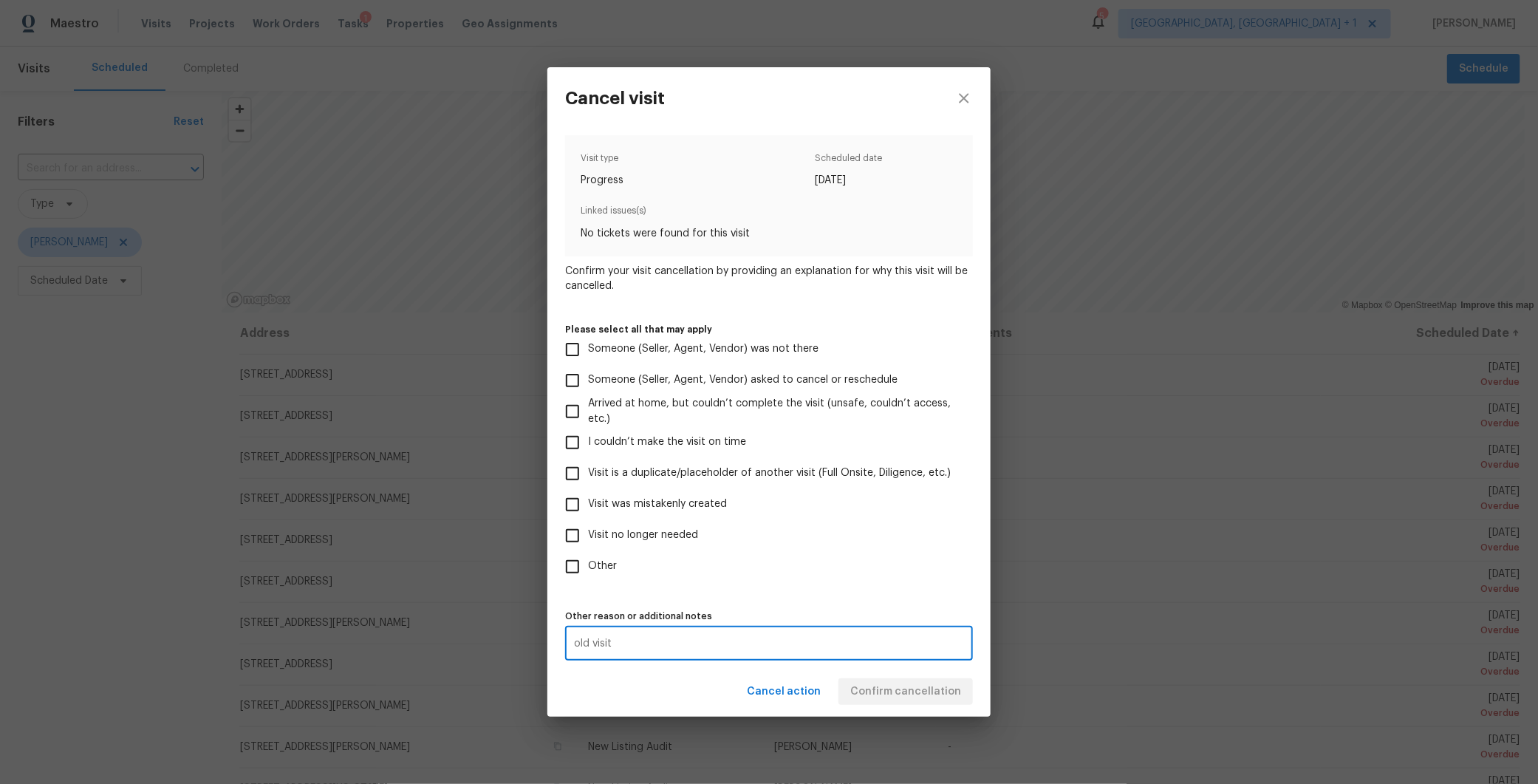
type textarea "old visit"
click at [564, 537] on input "Visit no longer needed" at bounding box center [572, 536] width 31 height 31
checkbox input "true"
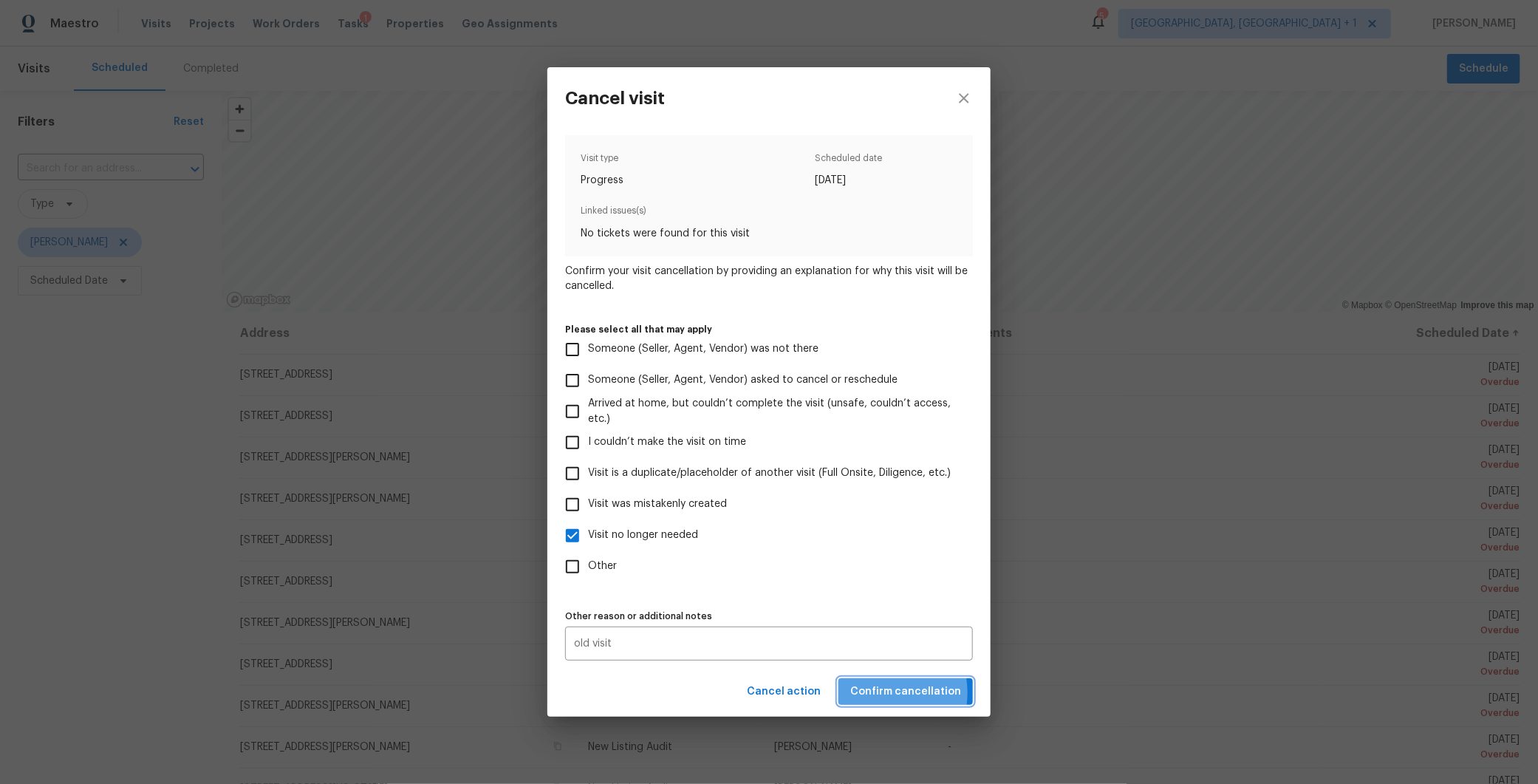
click at [882, 692] on span "Confirm cancellation" at bounding box center [905, 692] width 111 height 19
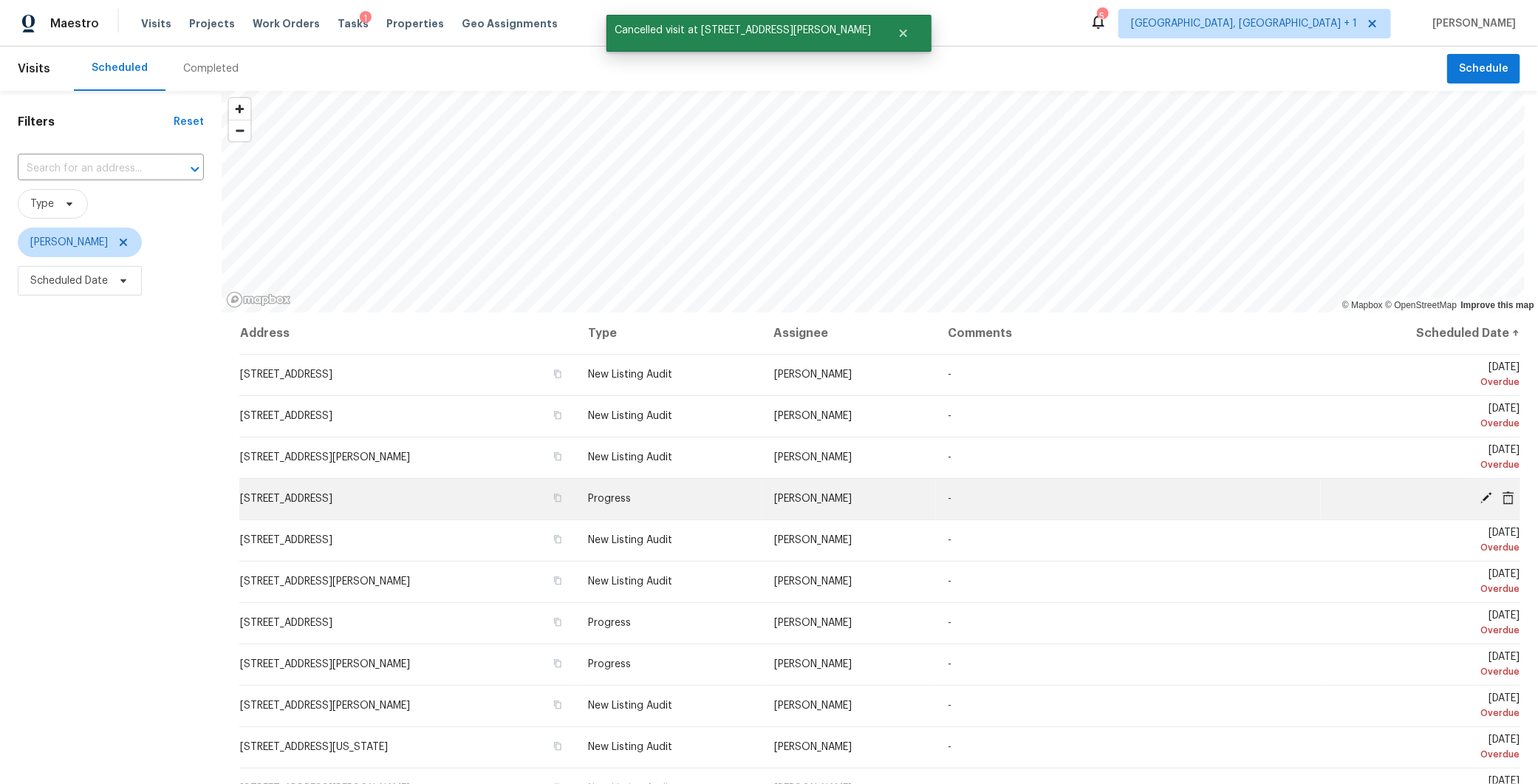
click at [1502, 494] on icon at bounding box center [1508, 496] width 12 height 13
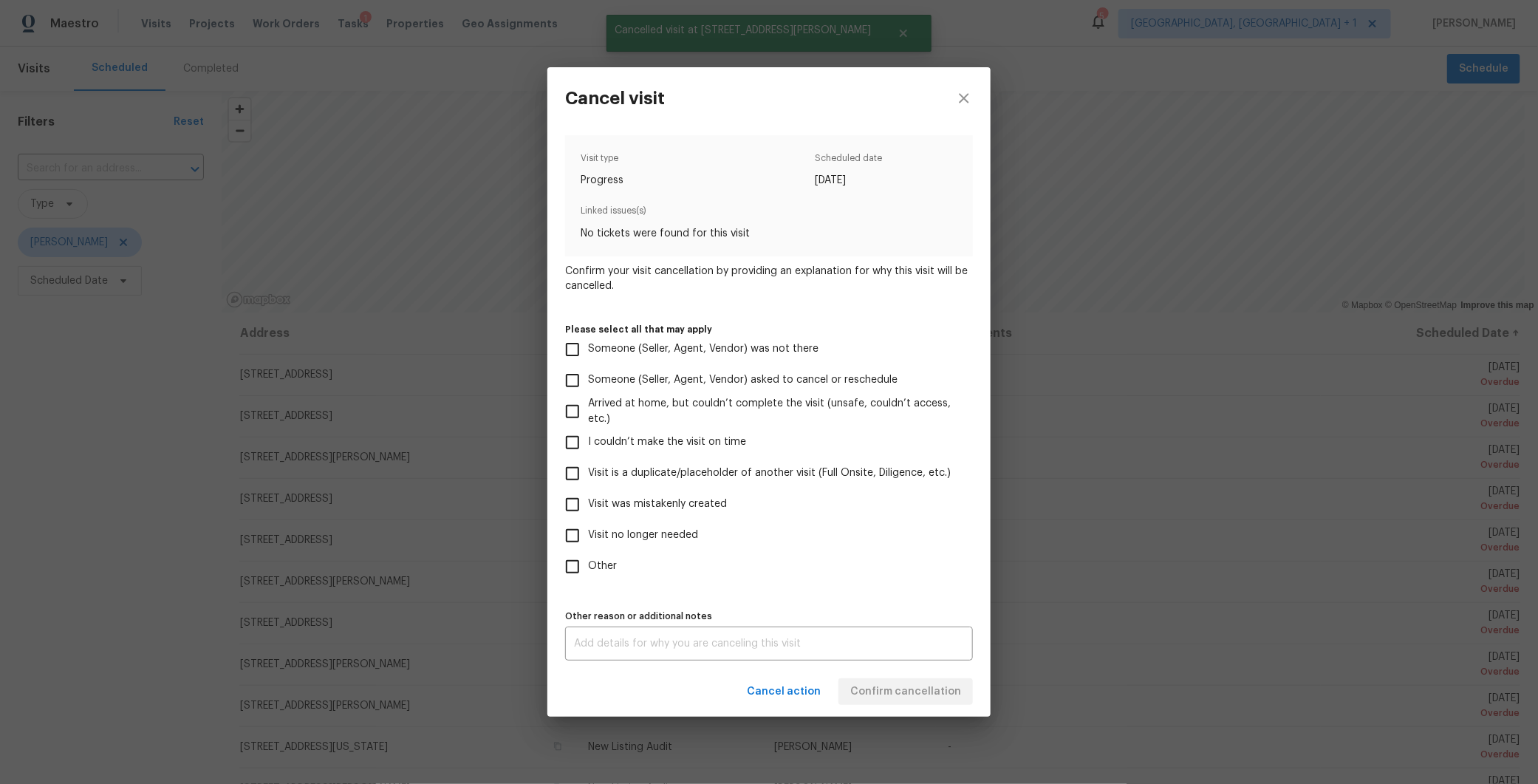
click at [576, 571] on input "Other" at bounding box center [572, 567] width 31 height 31
checkbox input "true"
click at [594, 640] on textarea at bounding box center [769, 643] width 390 height 10
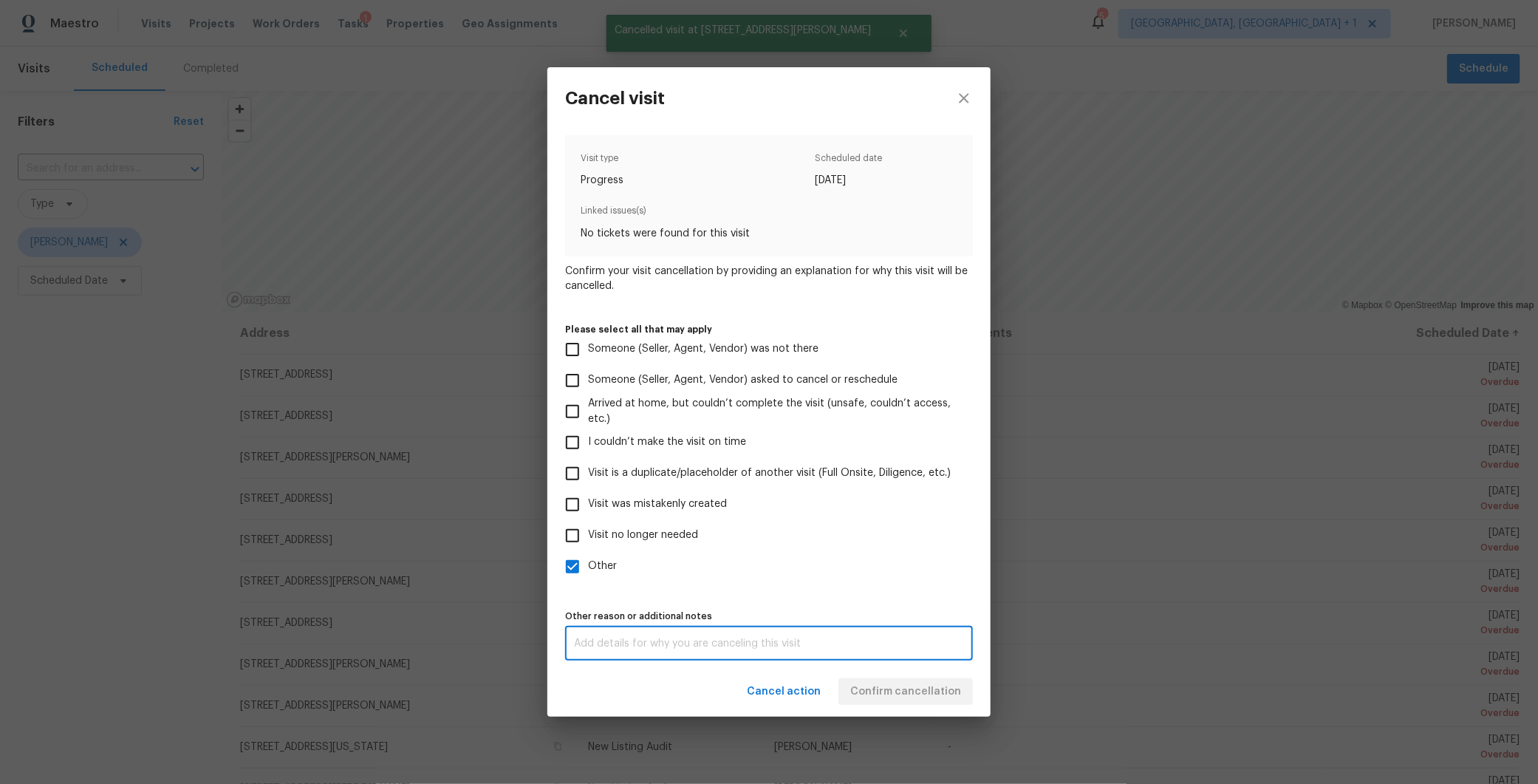
paste textarea "old visit"
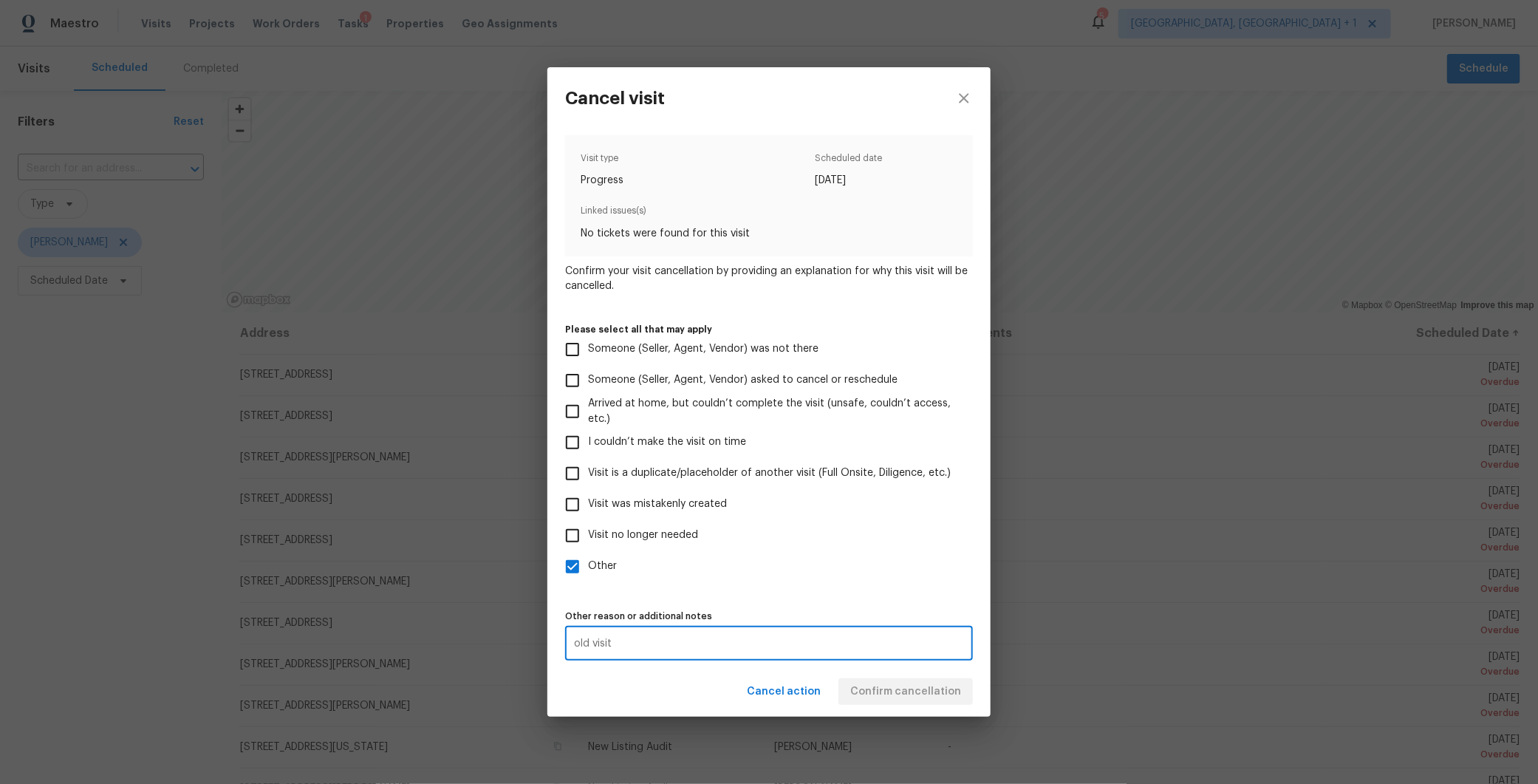
type textarea "old visit"
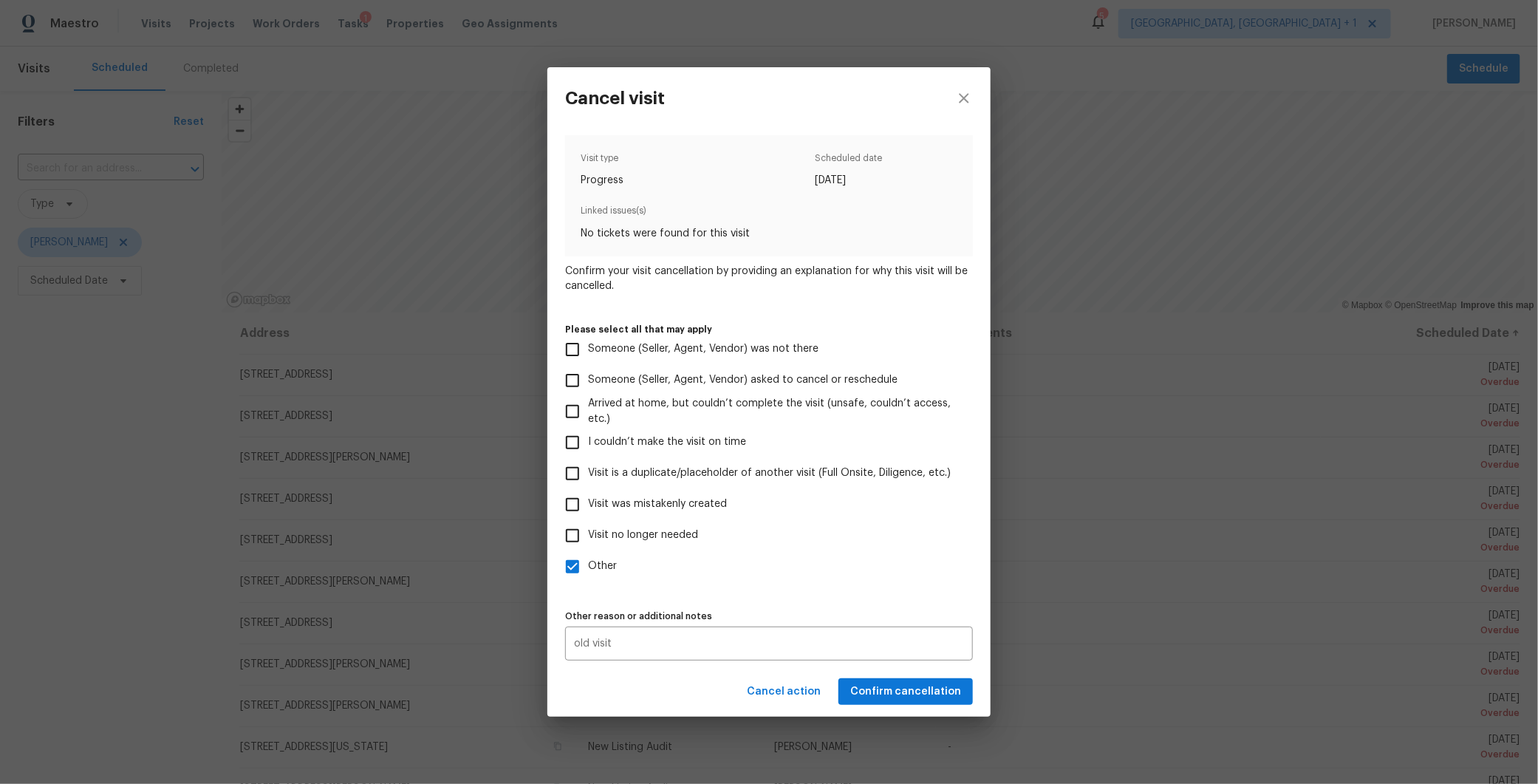
click at [607, 686] on div "Cancel action Confirm cancellation" at bounding box center [769, 692] width 444 height 51
click at [934, 686] on span "Confirm cancellation" at bounding box center [905, 692] width 111 height 19
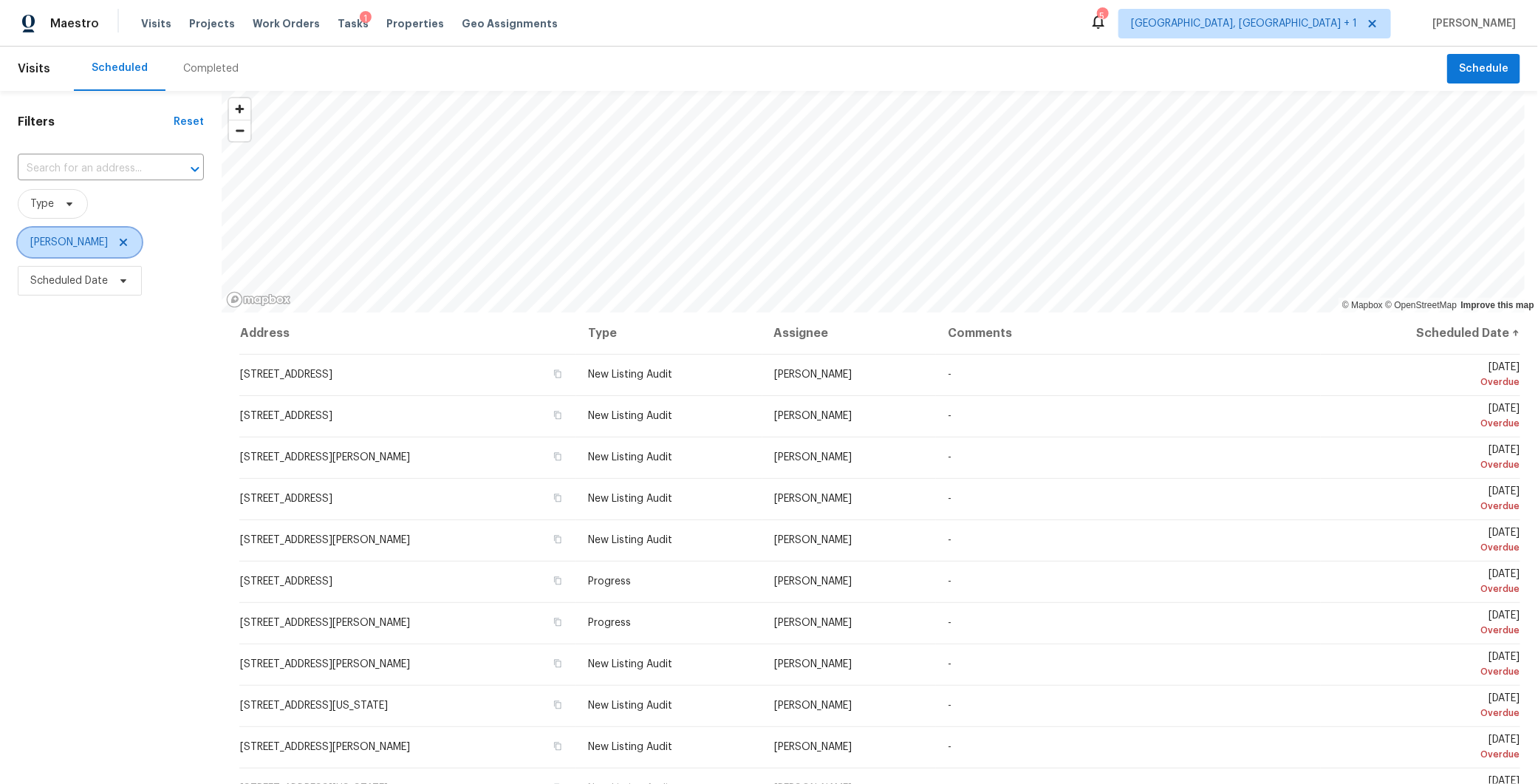
click at [126, 239] on icon at bounding box center [123, 242] width 12 height 12
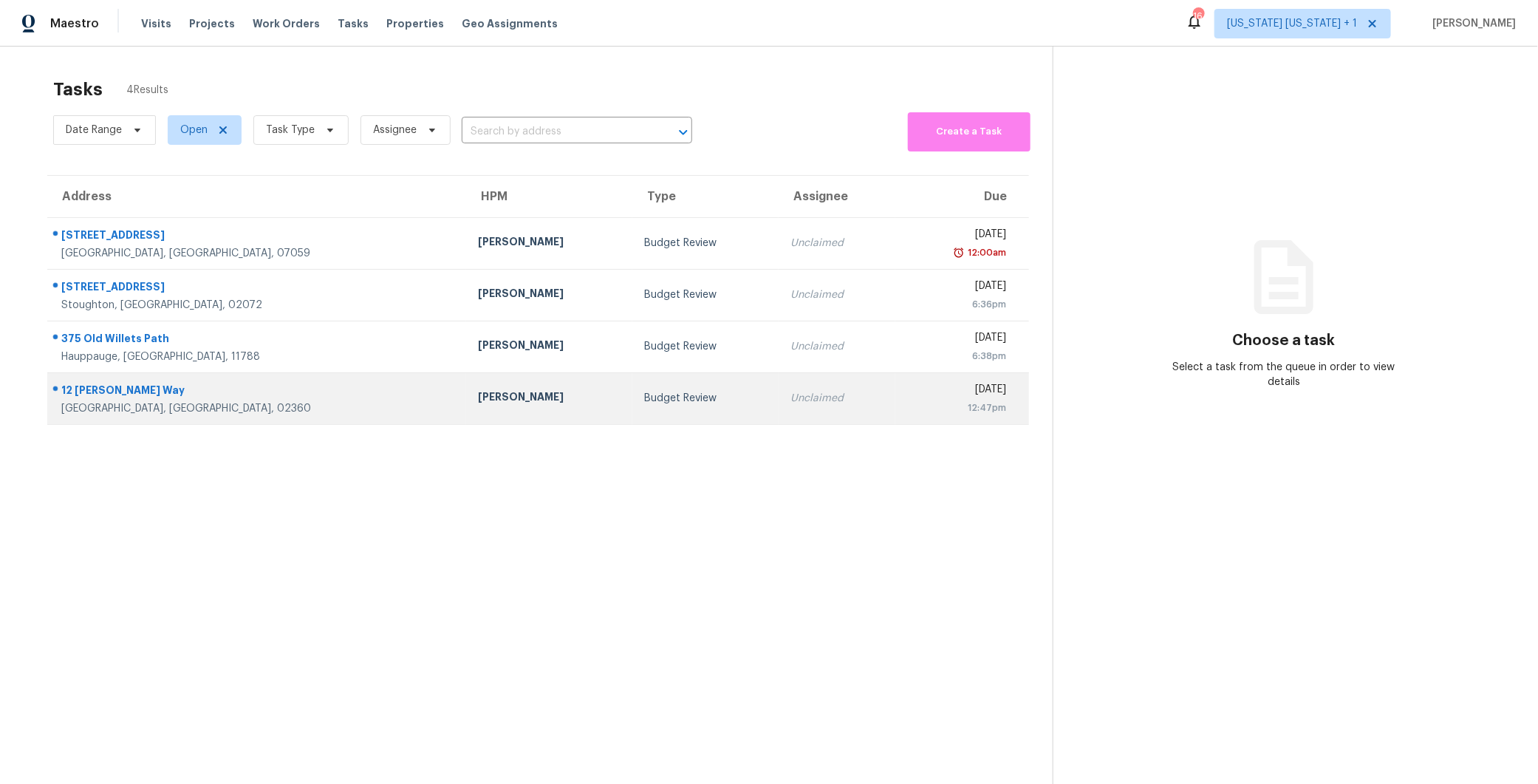
click at [645, 395] on div "Budget Review" at bounding box center [706, 398] width 123 height 15
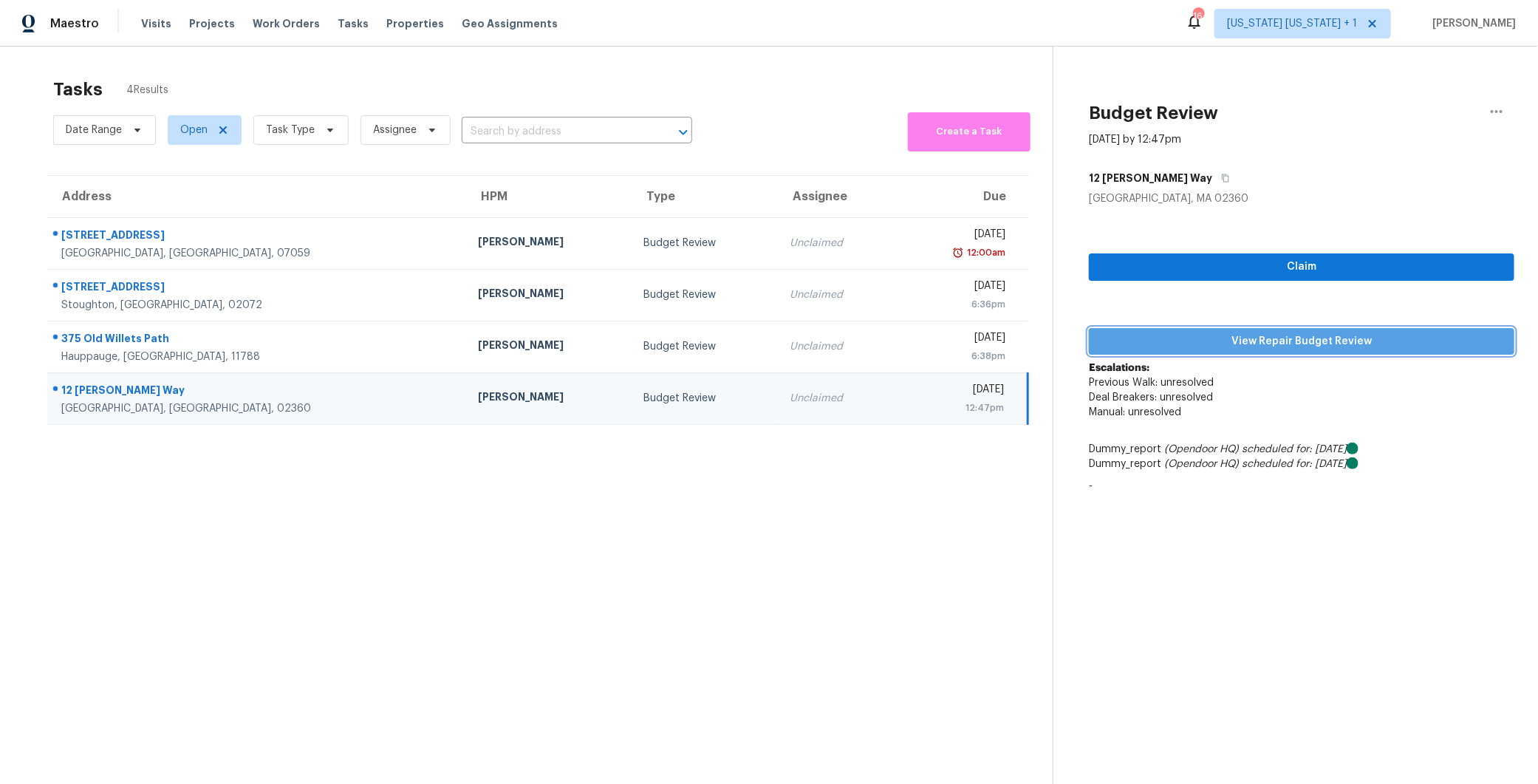
click at [1304, 344] on span "View Repair Budget Review" at bounding box center [1301, 342] width 402 height 19
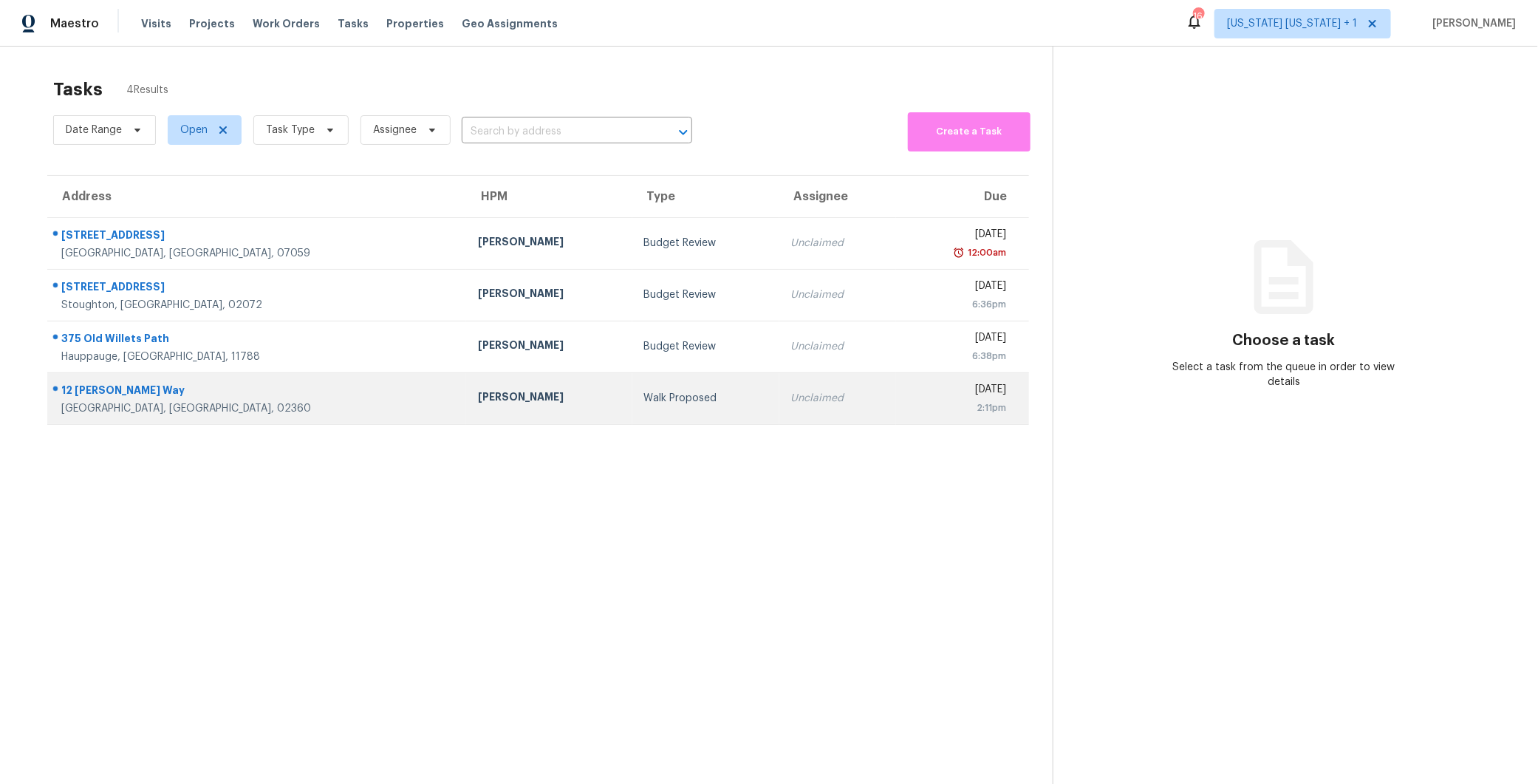
click at [632, 411] on td "Walk Proposed" at bounding box center [706, 398] width 147 height 52
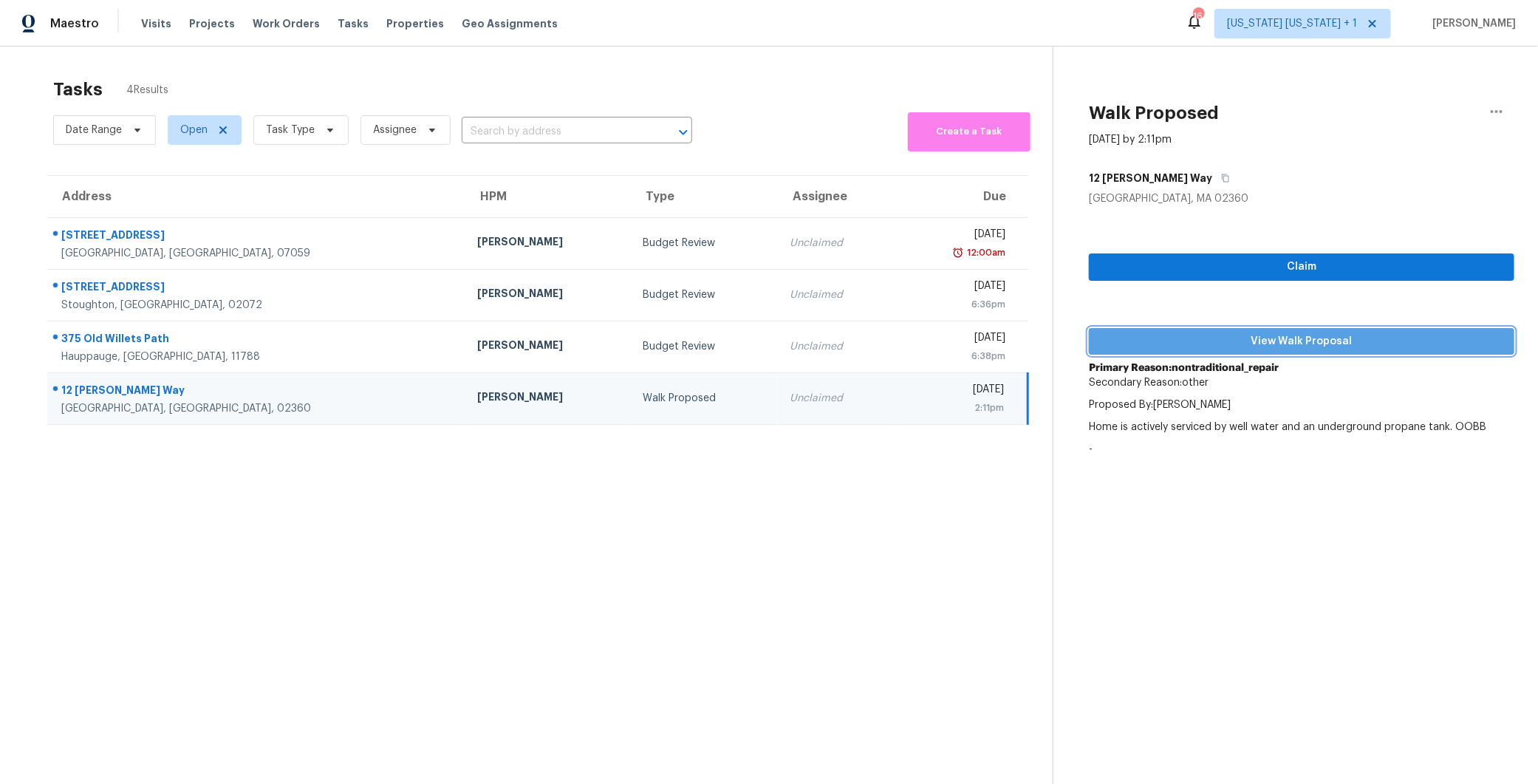
click at [1206, 338] on span "View Walk Proposal" at bounding box center [1301, 342] width 402 height 19
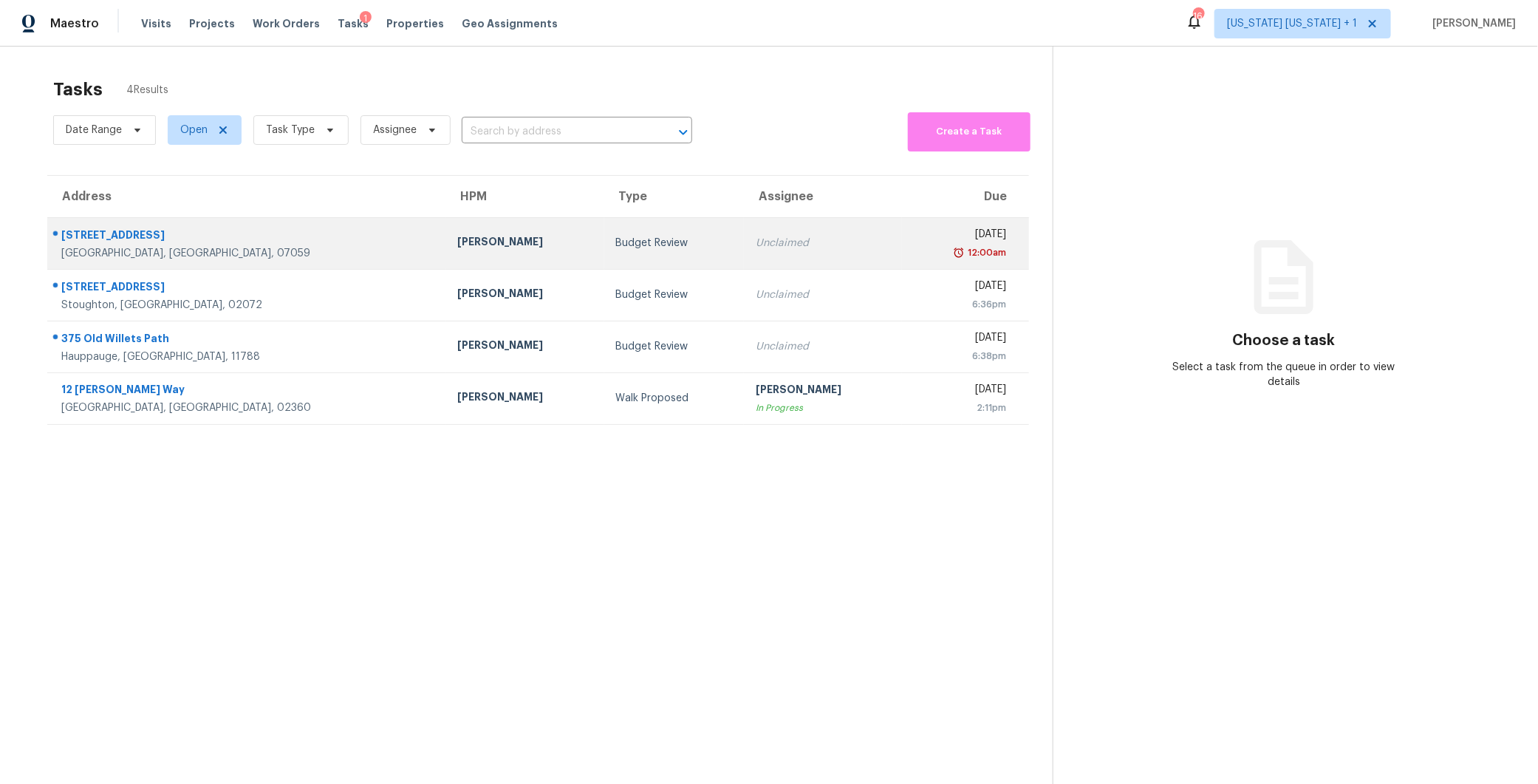
click at [616, 241] on div "Budget Review" at bounding box center [674, 243] width 116 height 15
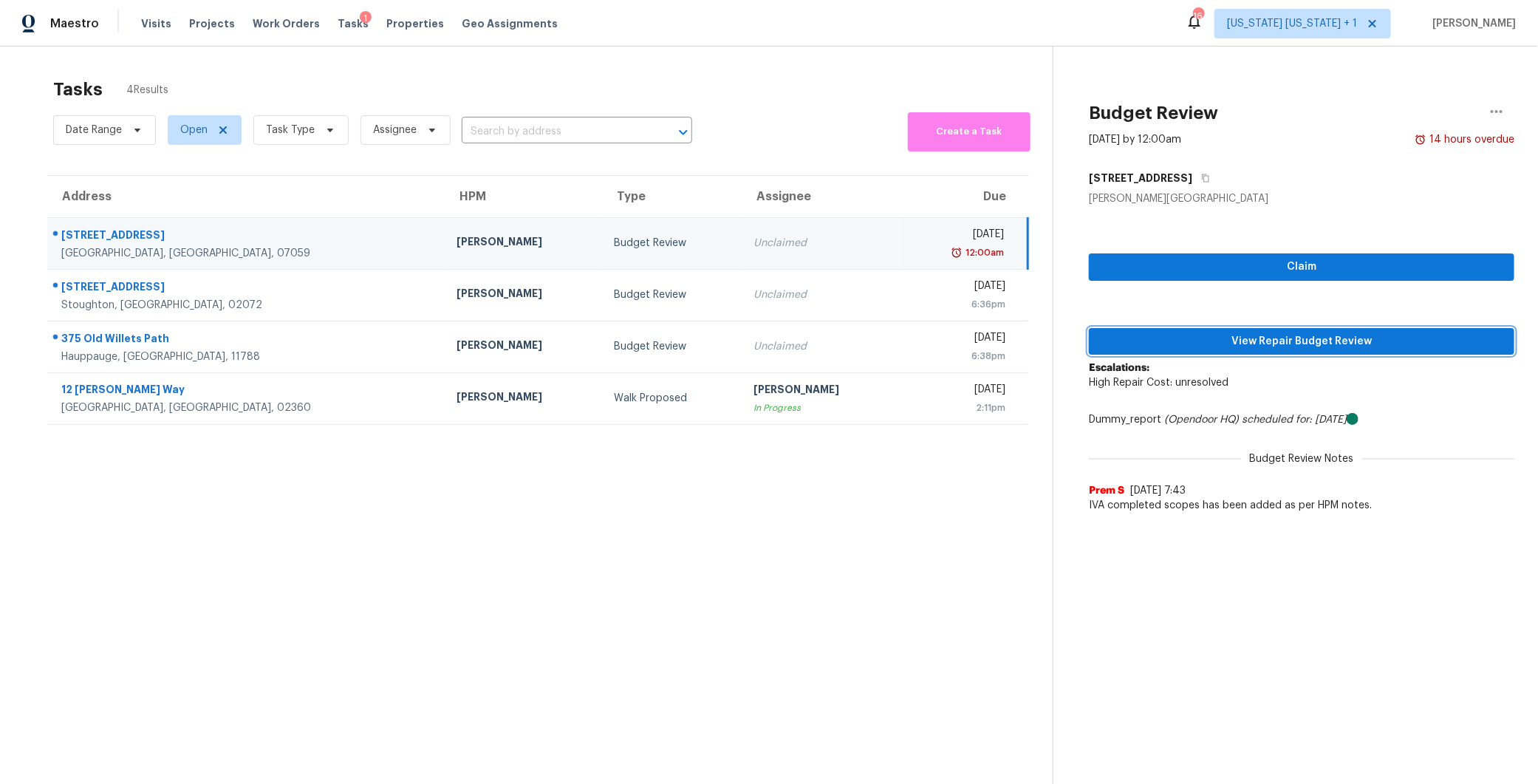
click at [1235, 340] on span "View Repair Budget Review" at bounding box center [1301, 342] width 402 height 19
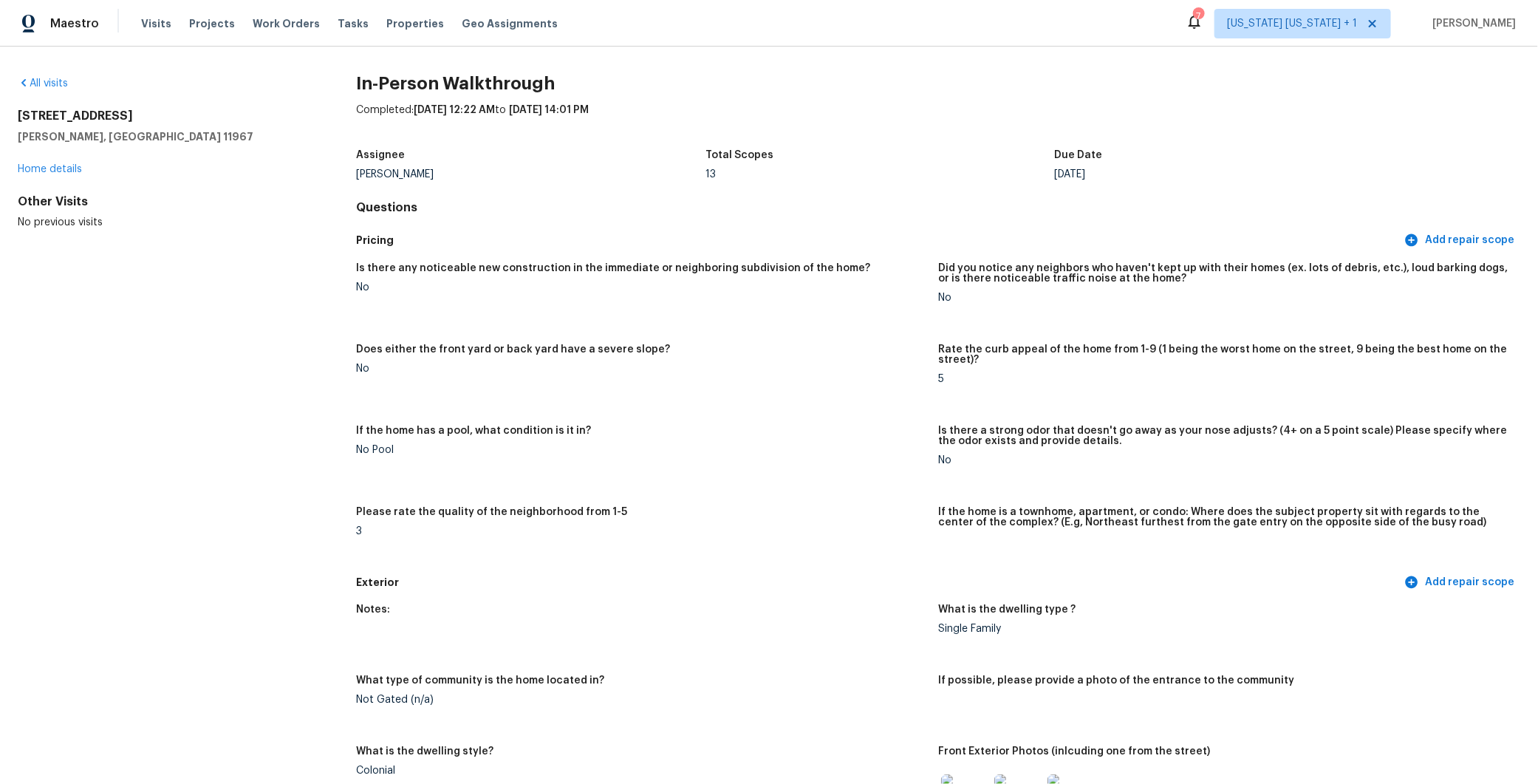
click at [40, 71] on div "All visits [STREET_ADDRESS] Home details Other Visits No previous visits In-Per…" at bounding box center [769, 415] width 1538 height 737
click at [41, 83] on link "All visits" at bounding box center [43, 83] width 50 height 10
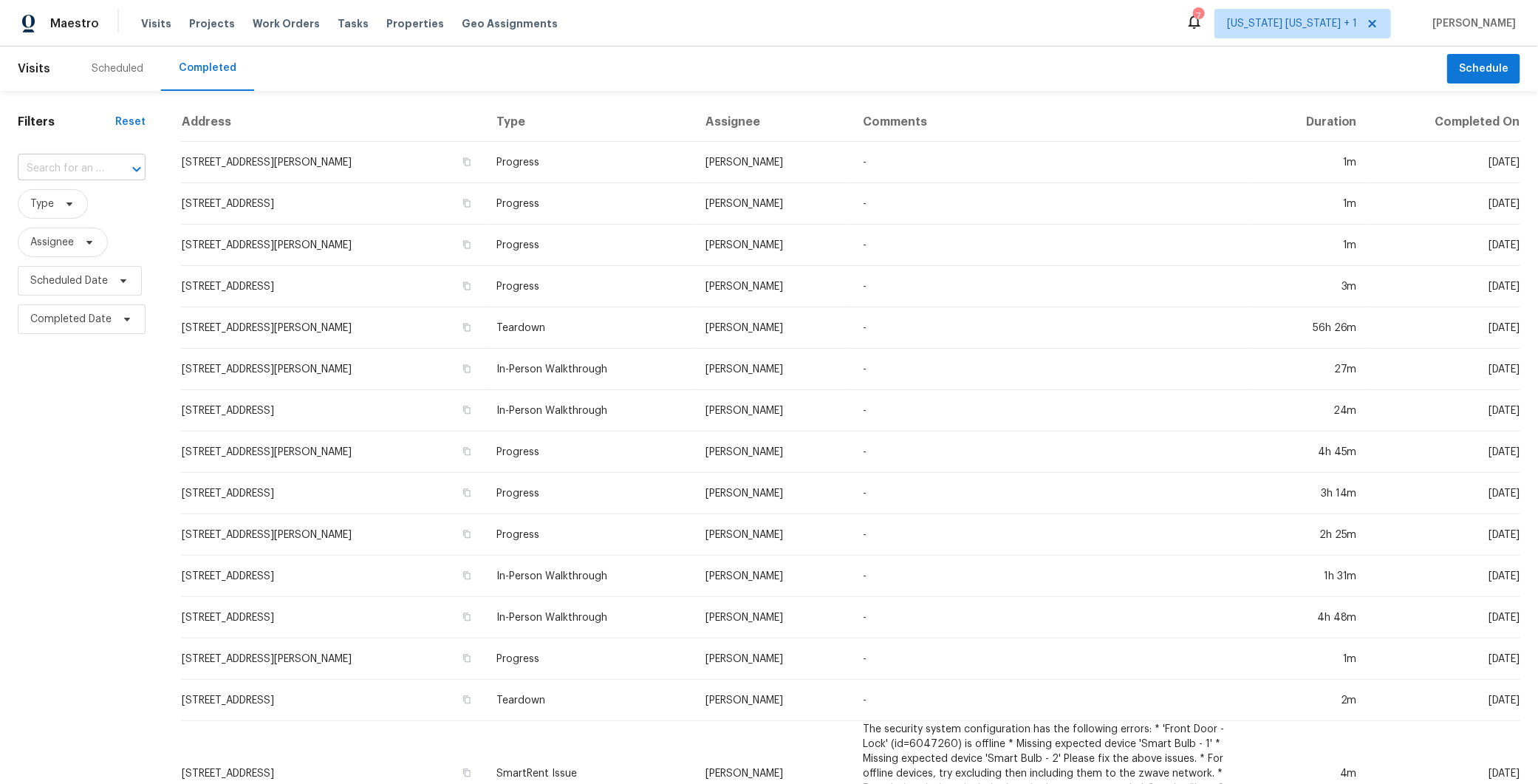
click at [75, 157] on input "text" at bounding box center [60, 169] width 86 height 23
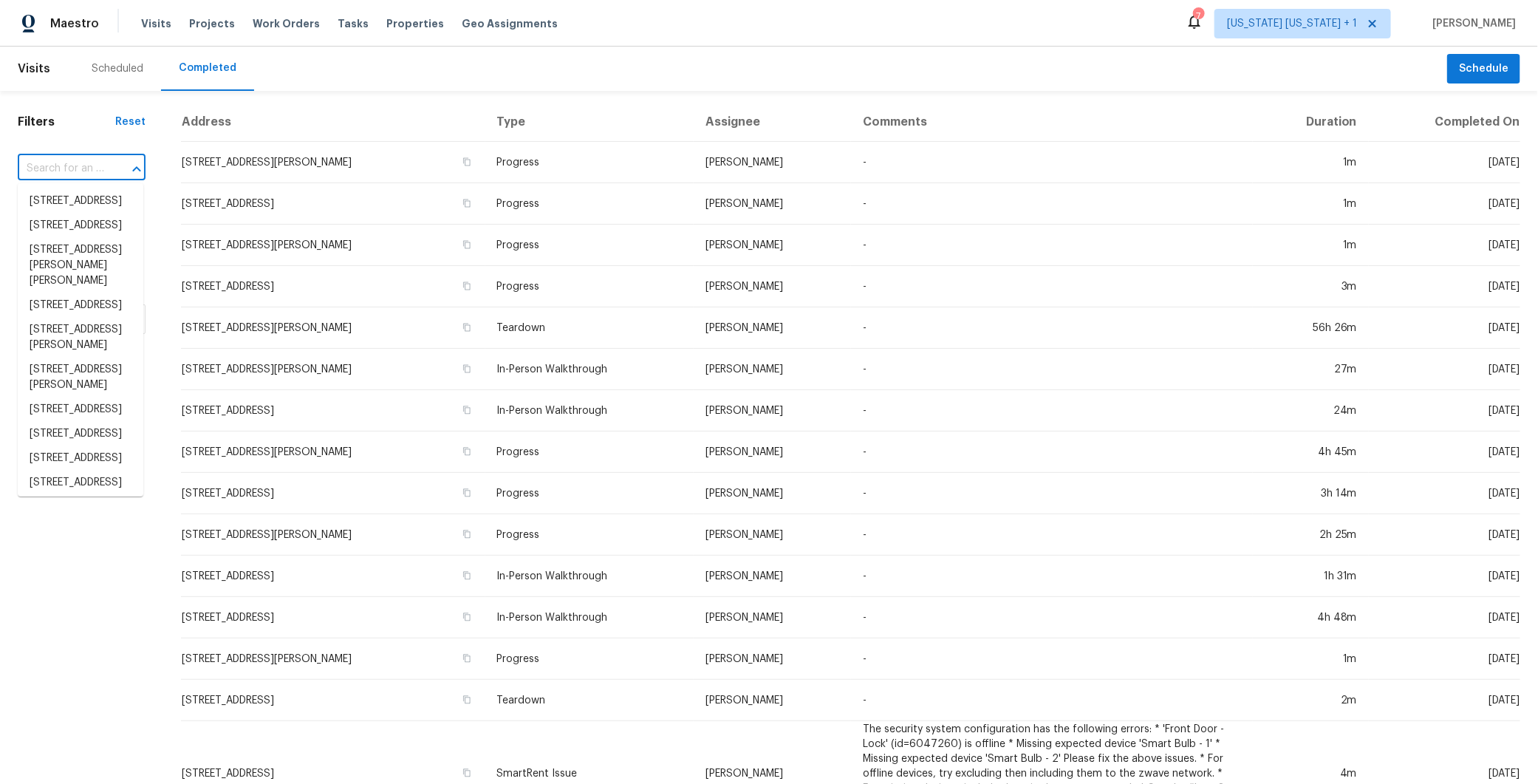
paste input "[STREET_ADDRESS][PERSON_NAME]"
type input "[STREET_ADDRESS][PERSON_NAME]"
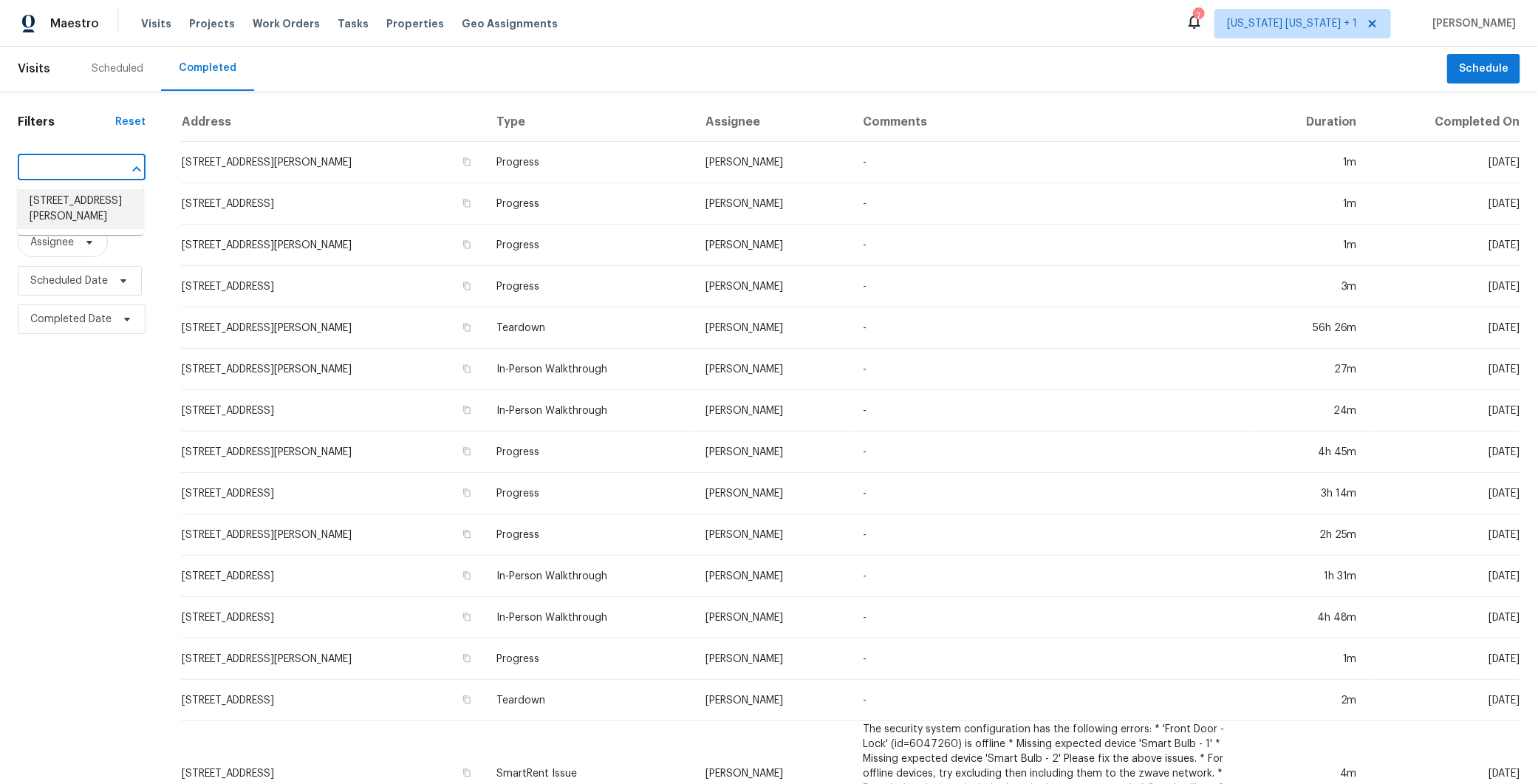
click at [36, 202] on li "[STREET_ADDRESS][PERSON_NAME]" at bounding box center [81, 209] width 126 height 40
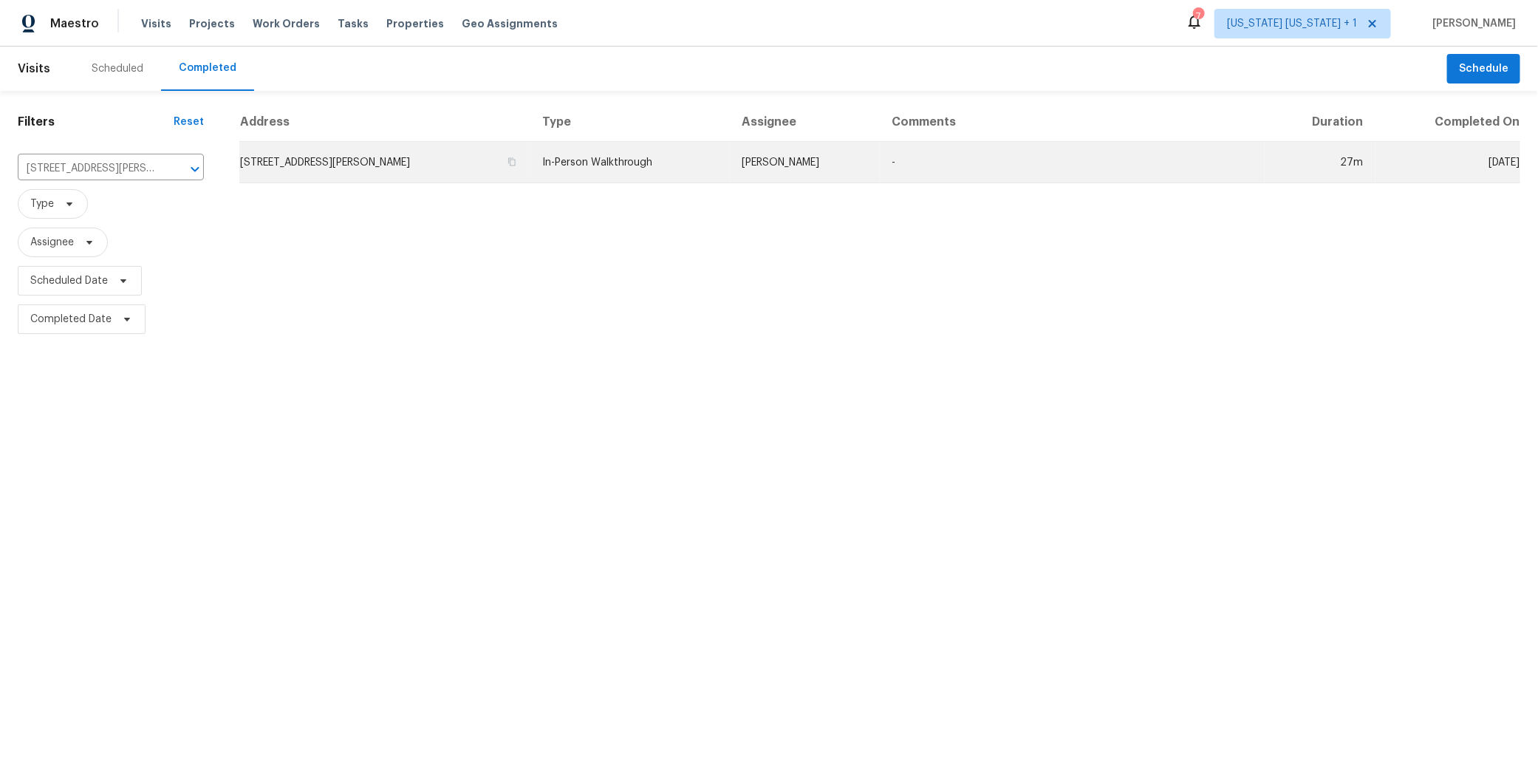
click at [371, 164] on td "[STREET_ADDRESS][PERSON_NAME]" at bounding box center [385, 162] width 291 height 41
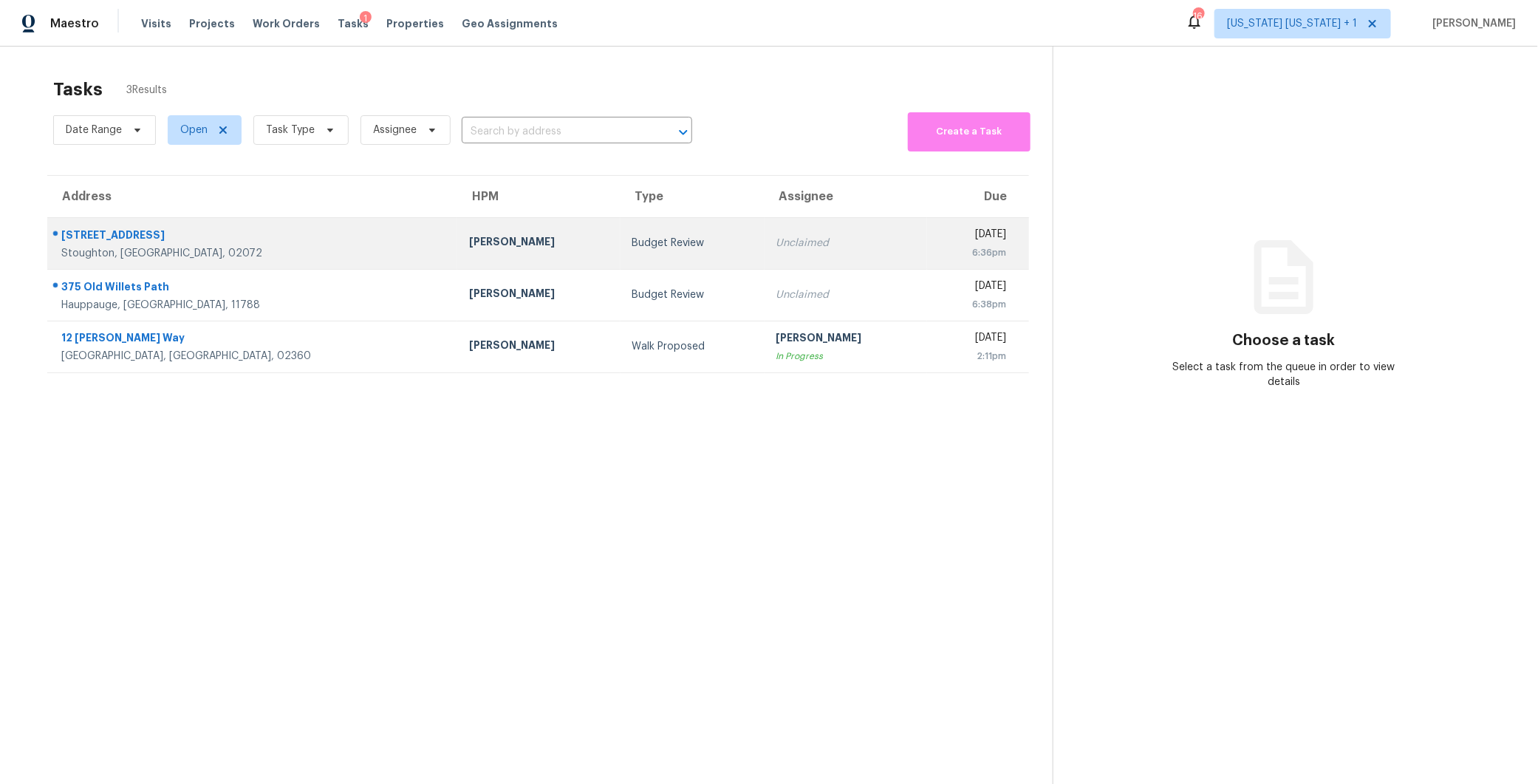
click at [632, 241] on div "Budget Review" at bounding box center [692, 243] width 120 height 15
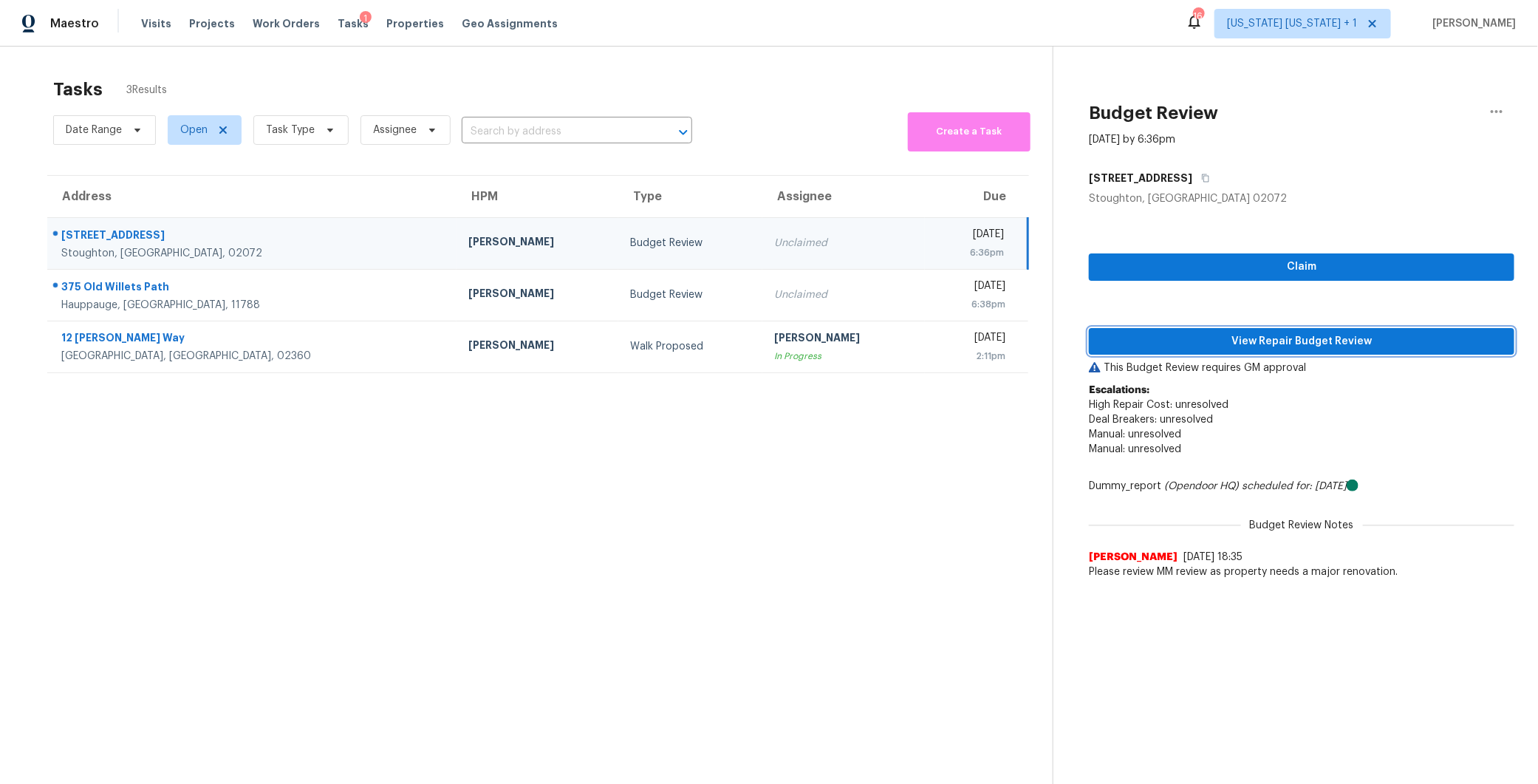
click at [1222, 344] on span "View Repair Budget Review" at bounding box center [1301, 342] width 402 height 19
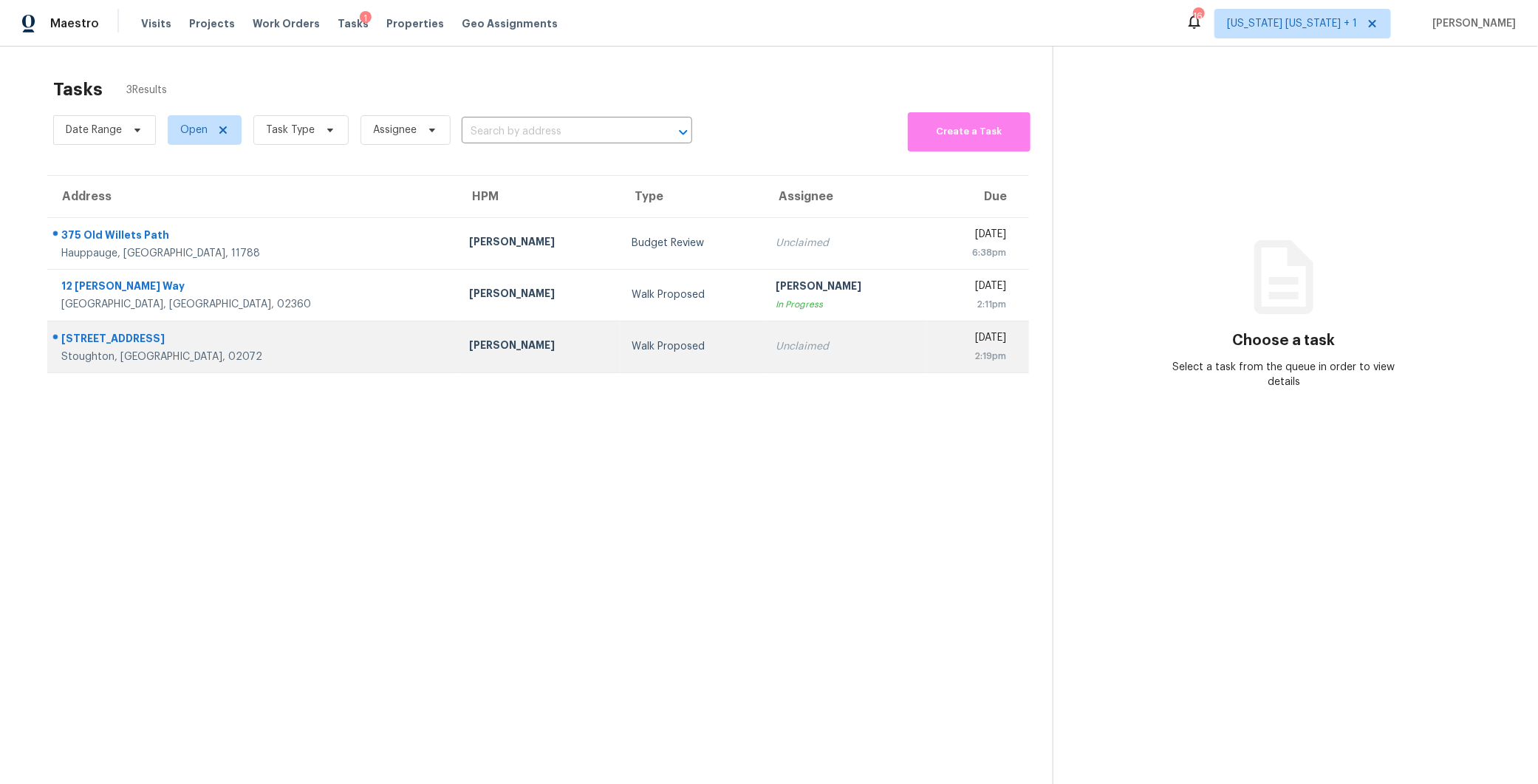
click at [632, 340] on div "Walk Proposed" at bounding box center [692, 346] width 120 height 15
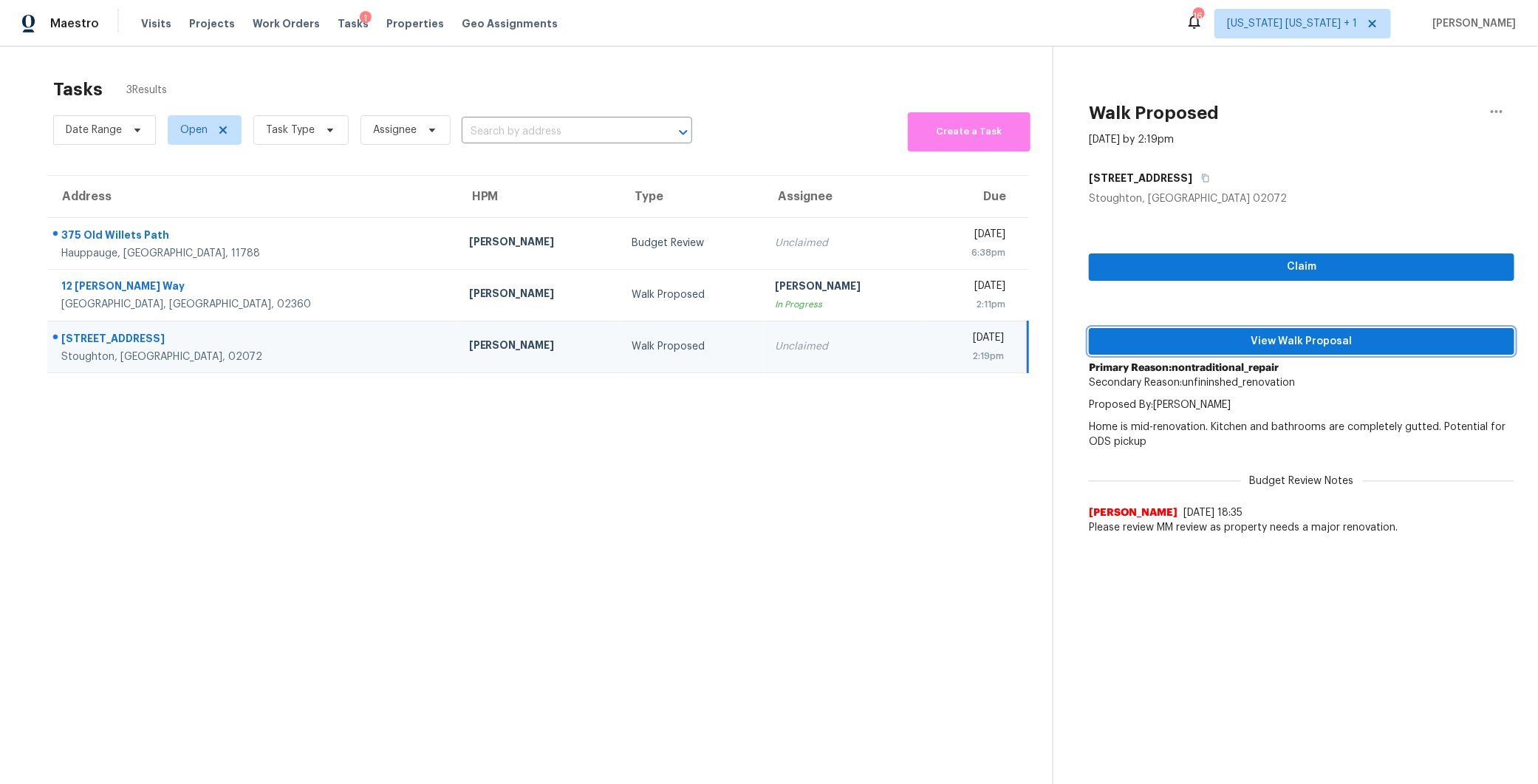
click at [1208, 339] on span "View Walk Proposal" at bounding box center [1301, 342] width 402 height 19
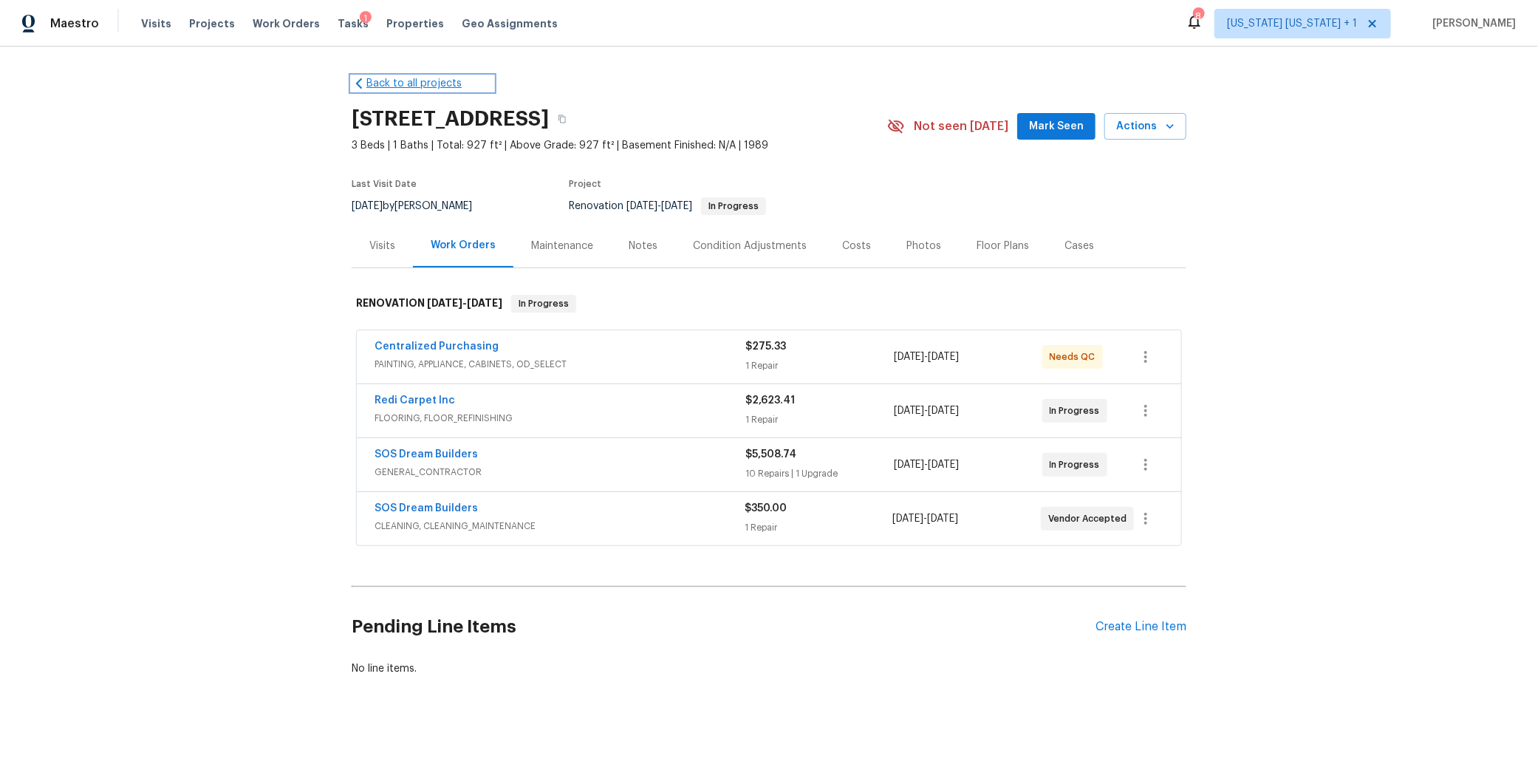
click at [383, 83] on link "Back to all projects" at bounding box center [422, 83] width 142 height 15
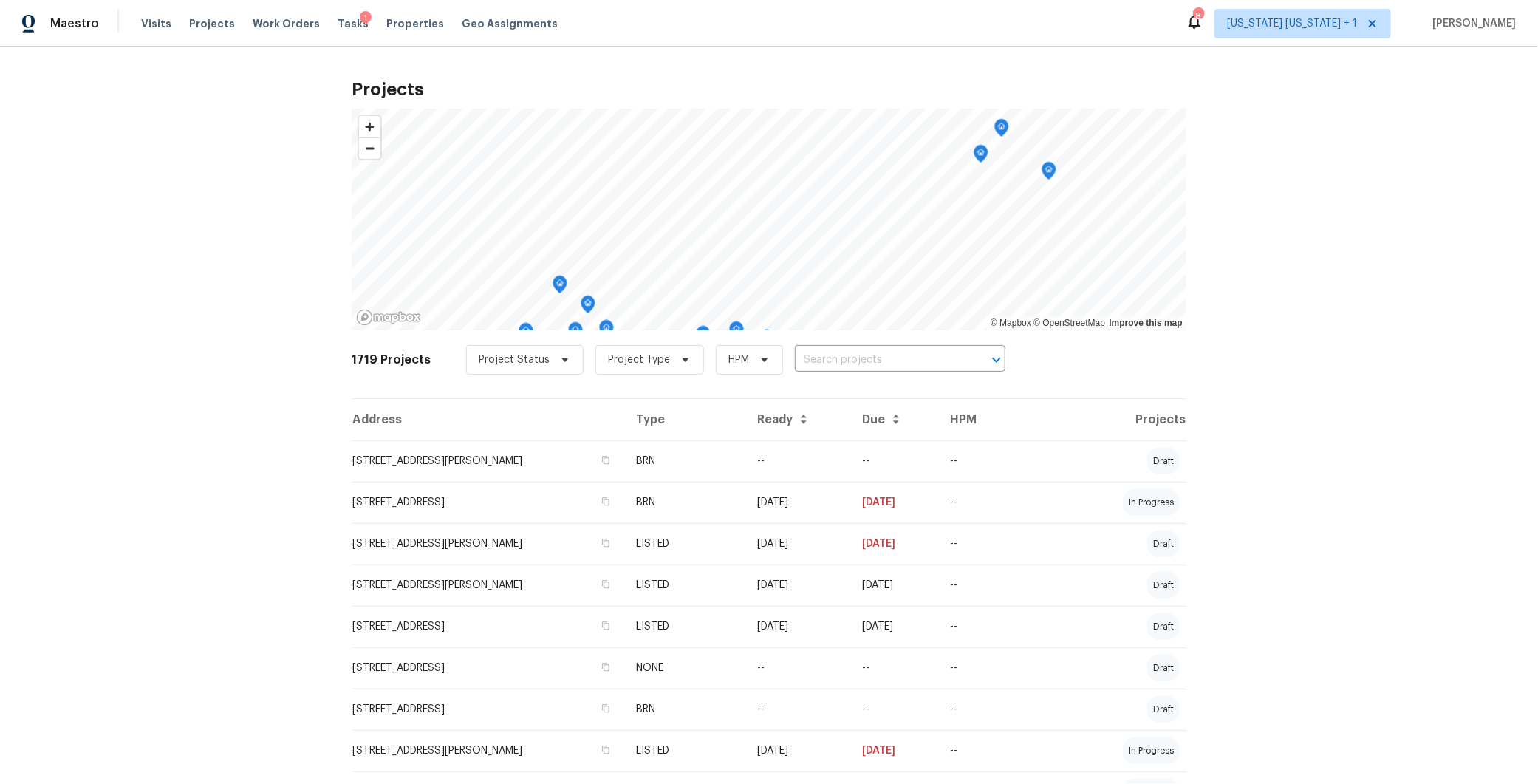
click at [801, 357] on input "text" at bounding box center [880, 361] width 169 height 23
